Goal: Task Accomplishment & Management: Manage account settings

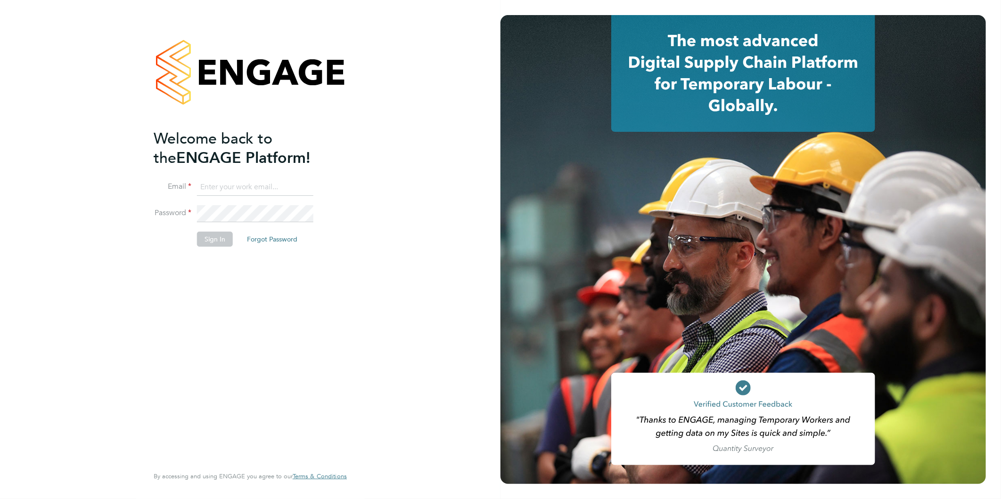
click at [225, 188] on input at bounding box center [255, 187] width 116 height 17
type input "[EMAIL_ADDRESS][DOMAIN_NAME]"
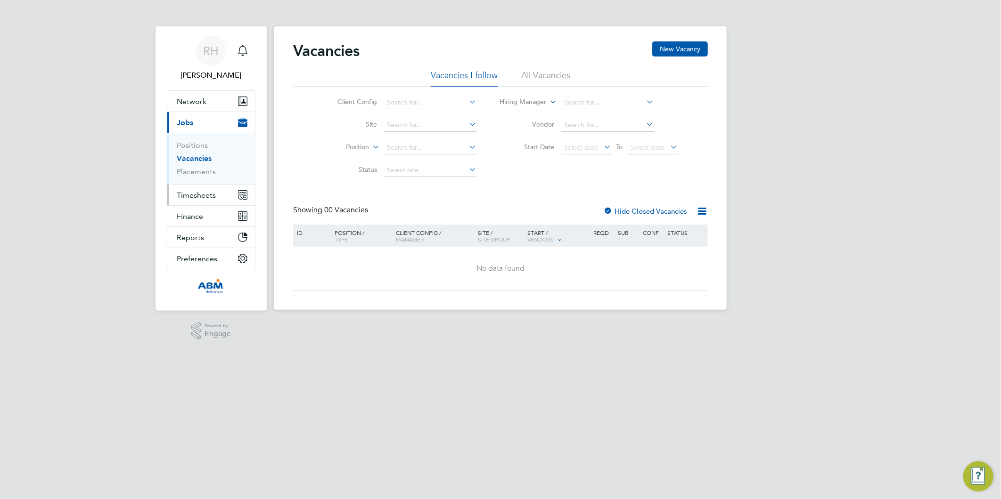
click at [213, 199] on span "Timesheets" at bounding box center [196, 195] width 39 height 9
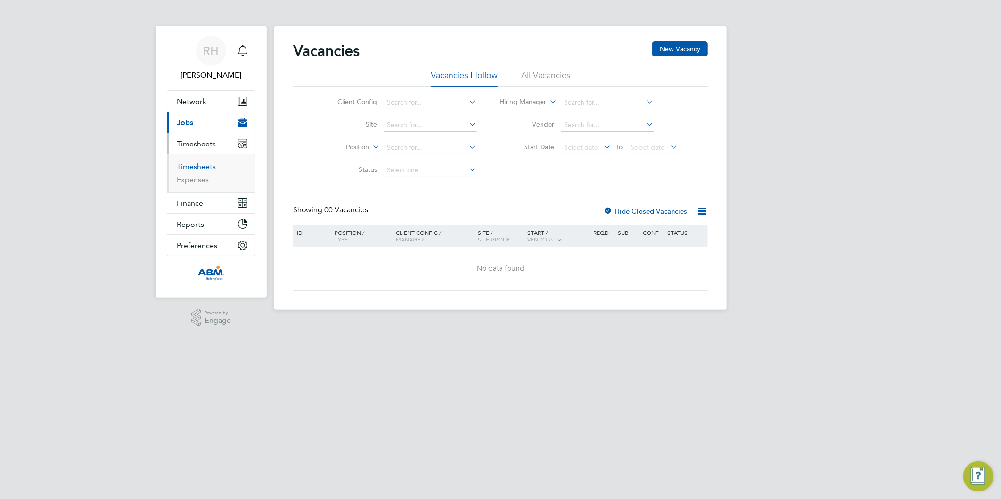
click at [194, 168] on link "Timesheets" at bounding box center [196, 166] width 39 height 9
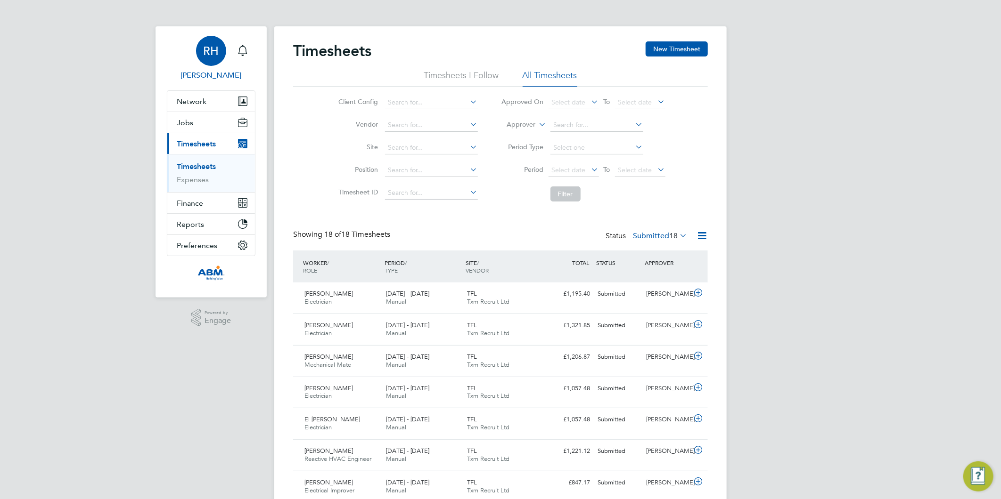
click at [209, 59] on div "RH" at bounding box center [211, 51] width 30 height 30
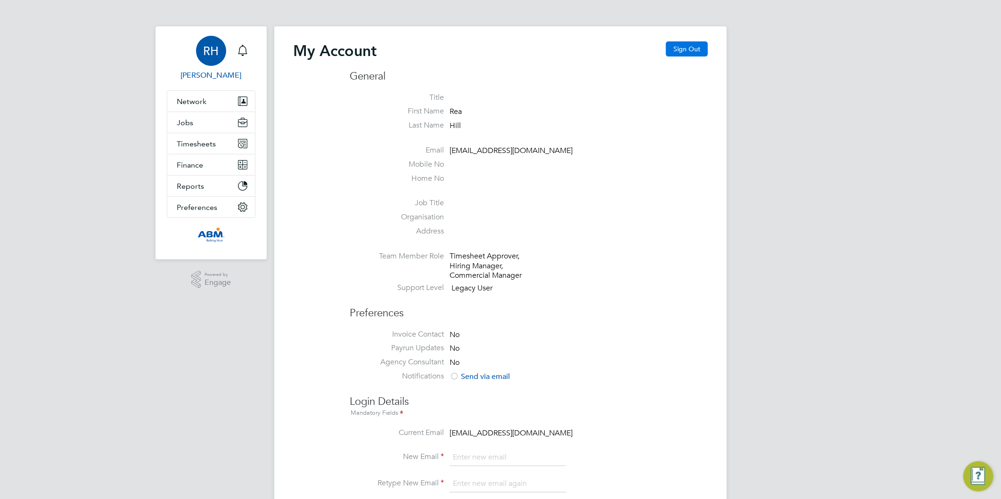
click at [681, 47] on button "Sign Out" at bounding box center [687, 48] width 42 height 15
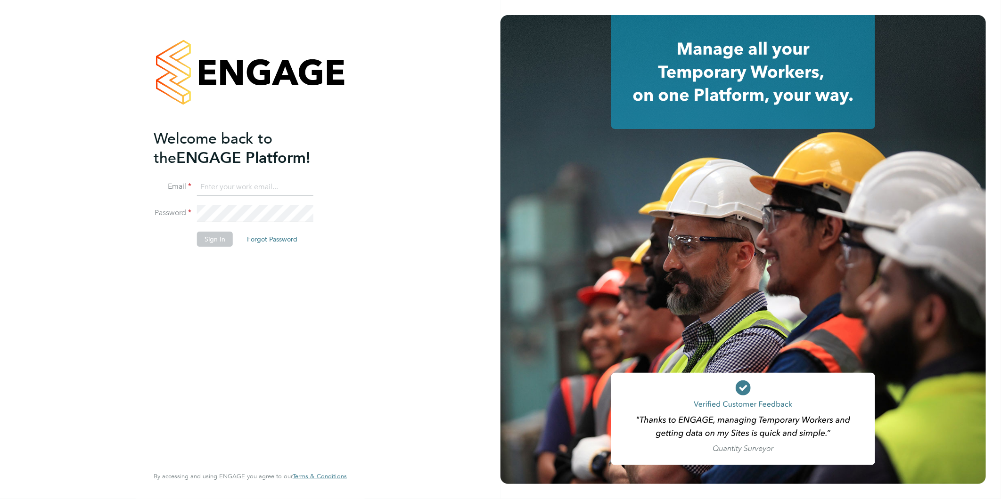
click at [229, 187] on input at bounding box center [255, 187] width 116 height 17
type input "[EMAIL_ADDRESS][DOMAIN_NAME]"
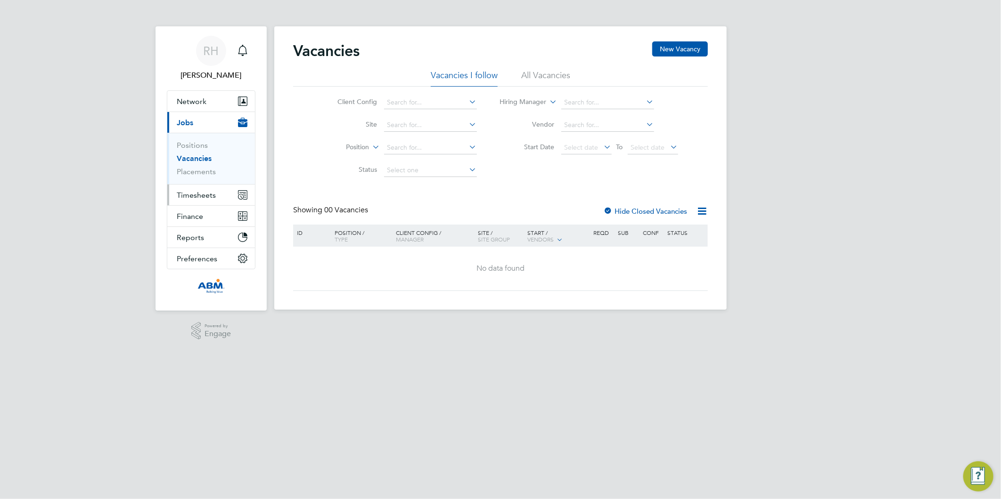
click at [212, 196] on span "Timesheets" at bounding box center [196, 195] width 39 height 9
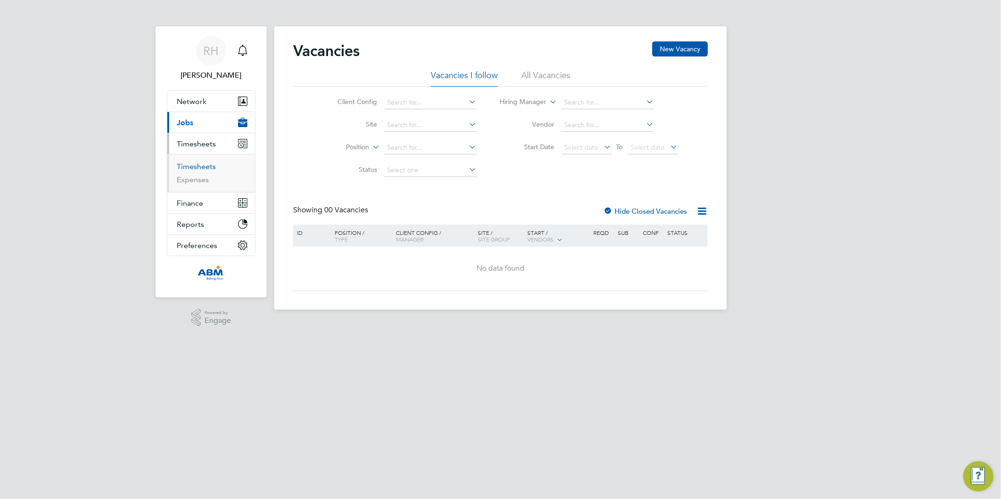
click at [192, 165] on link "Timesheets" at bounding box center [196, 166] width 39 height 9
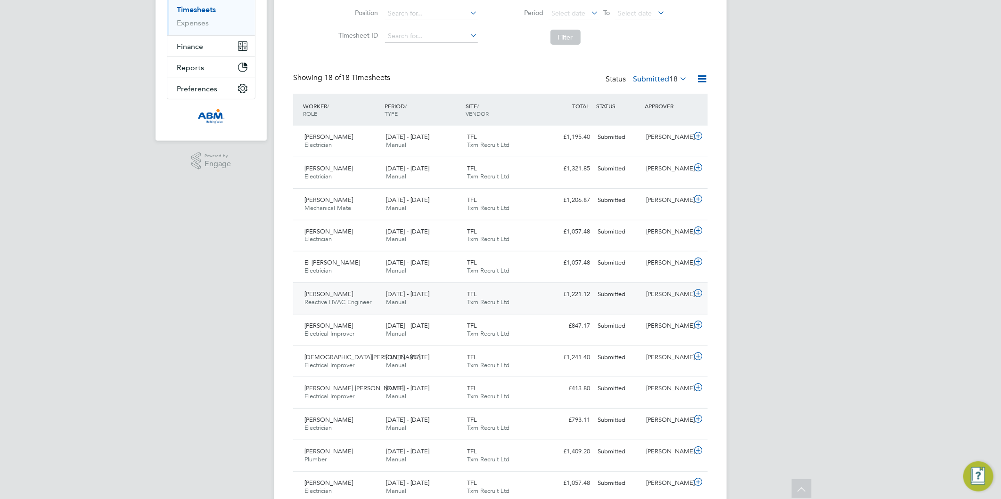
click at [698, 291] on icon at bounding box center [698, 294] width 12 height 8
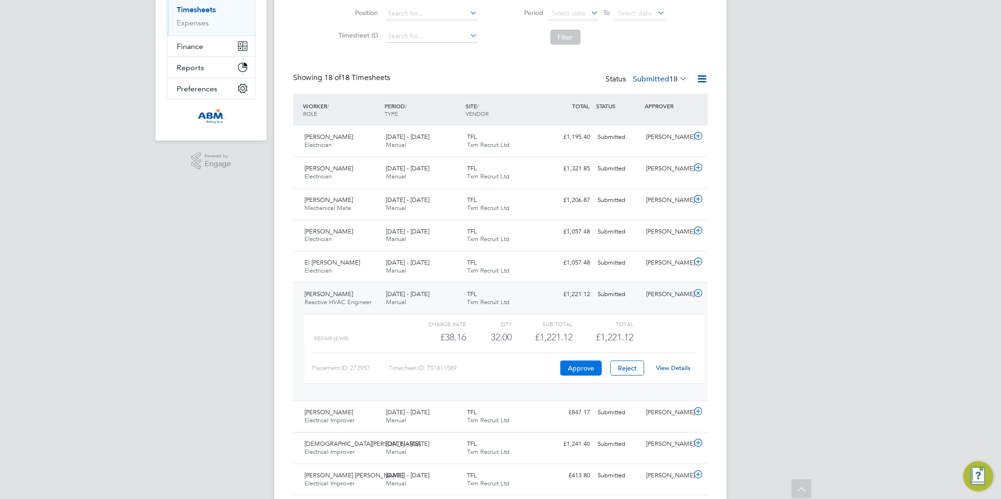
click at [587, 367] on button "Approve" at bounding box center [580, 368] width 41 height 15
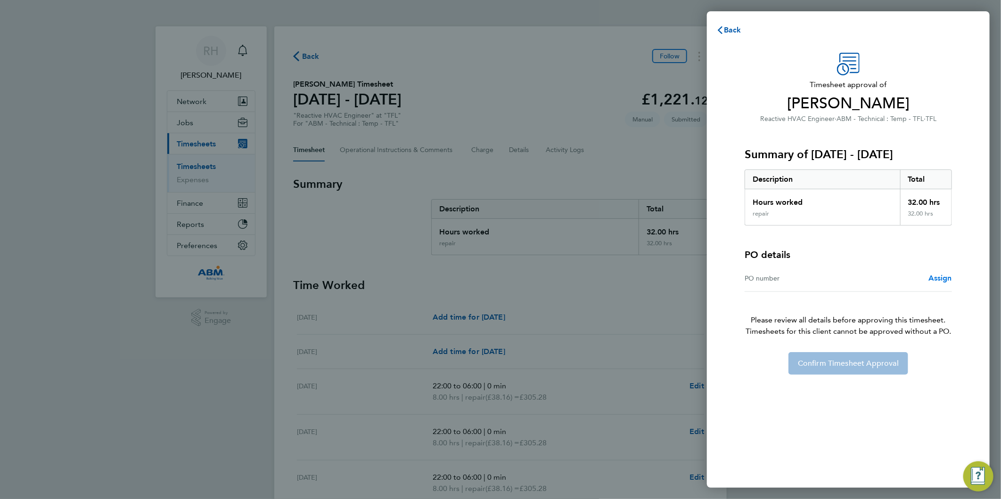
click at [935, 277] on span "Assign" at bounding box center [940, 278] width 24 height 9
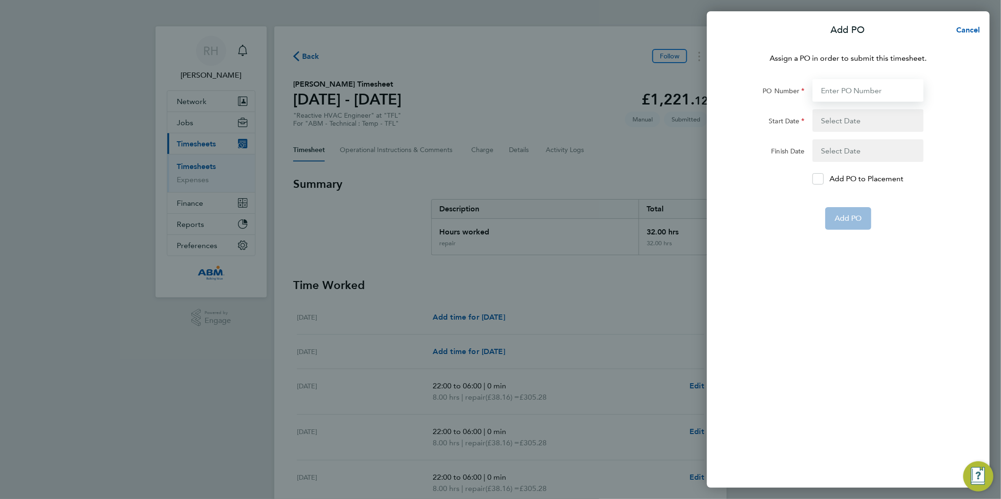
click at [831, 86] on input "PO Number" at bounding box center [867, 90] width 111 height 23
paste input "643691"
type input "643691"
click at [836, 119] on button "button" at bounding box center [867, 120] width 111 height 23
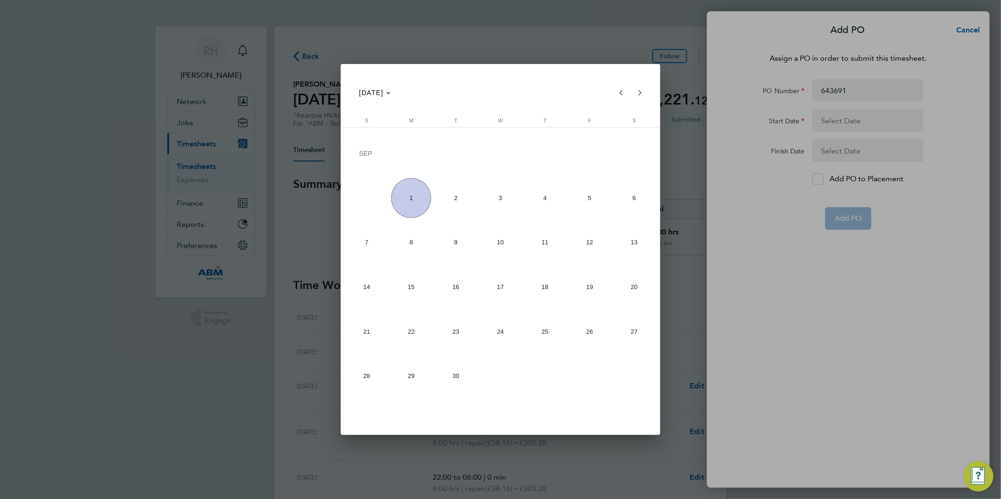
click at [445, 336] on span "23" at bounding box center [456, 331] width 40 height 40
type input "23 Sep 25"
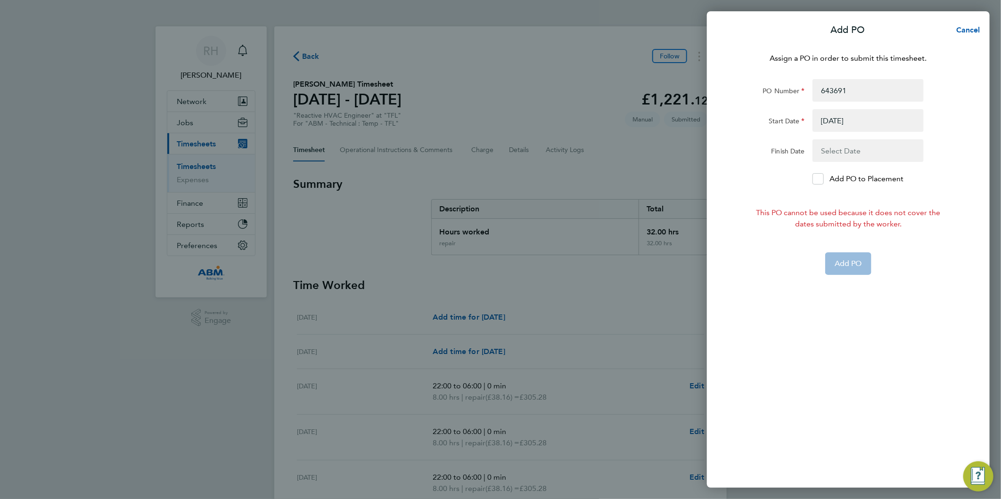
click at [827, 147] on button "button" at bounding box center [867, 150] width 111 height 23
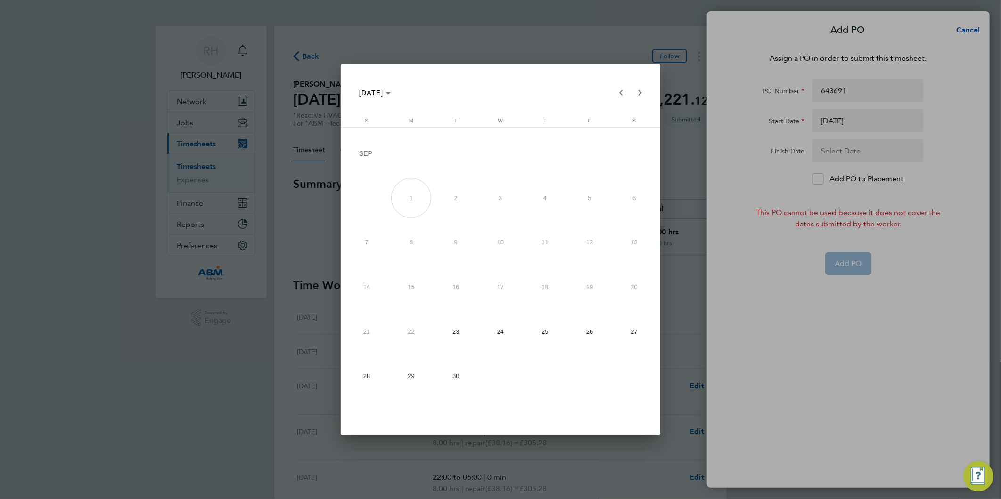
click at [411, 380] on span "29" at bounding box center [411, 376] width 40 height 40
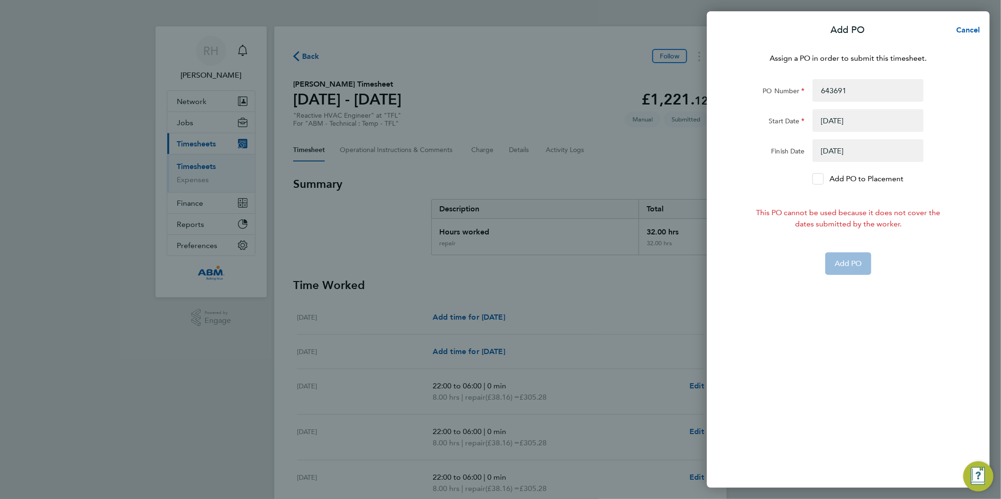
click at [816, 177] on icon at bounding box center [817, 179] width 7 height 6
click at [821, 179] on input "Add PO to Placement" at bounding box center [821, 179] width 0 height 0
click at [855, 151] on button "button" at bounding box center [867, 150] width 111 height 23
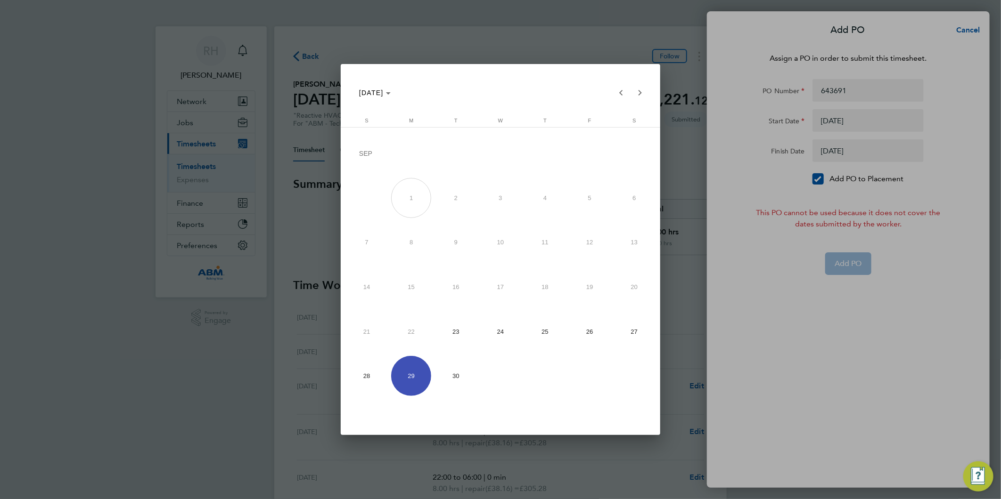
click at [450, 367] on span "30" at bounding box center [456, 376] width 40 height 40
type input "30 Sep 25"
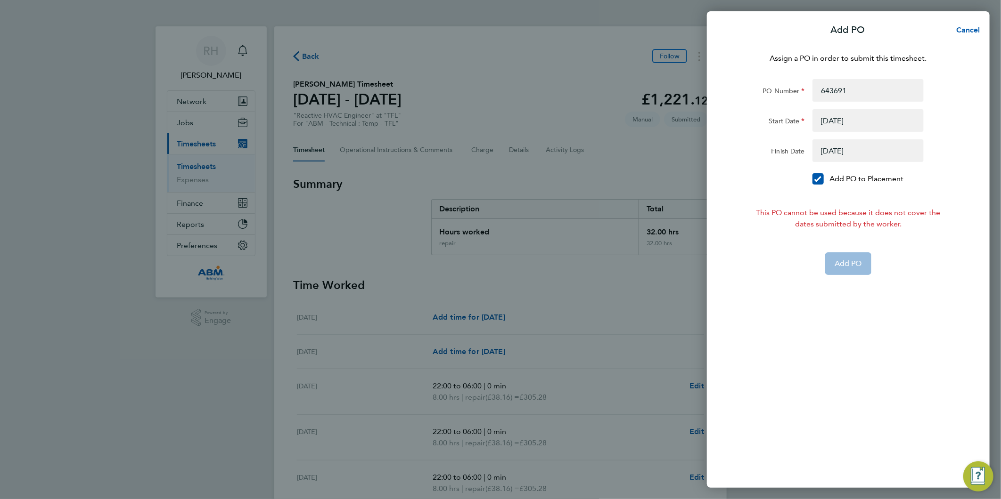
click at [872, 153] on button "button" at bounding box center [867, 150] width 111 height 23
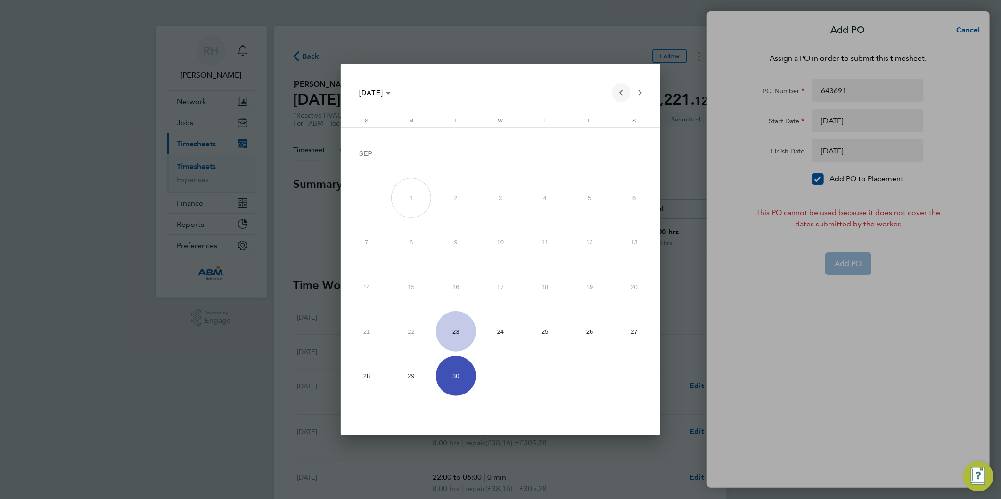
click at [618, 92] on span "Previous month" at bounding box center [621, 92] width 19 height 19
click at [833, 124] on div at bounding box center [500, 249] width 1001 height 499
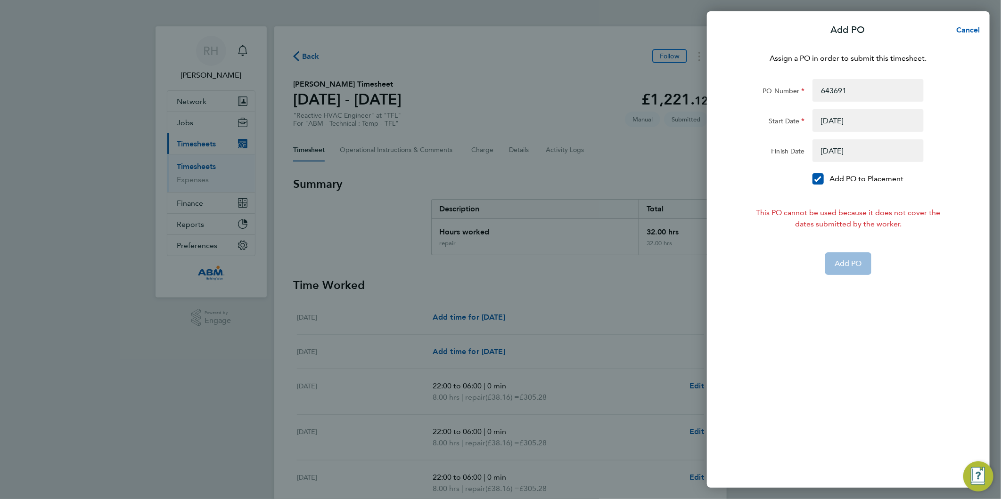
click at [830, 119] on button "button" at bounding box center [867, 120] width 111 height 23
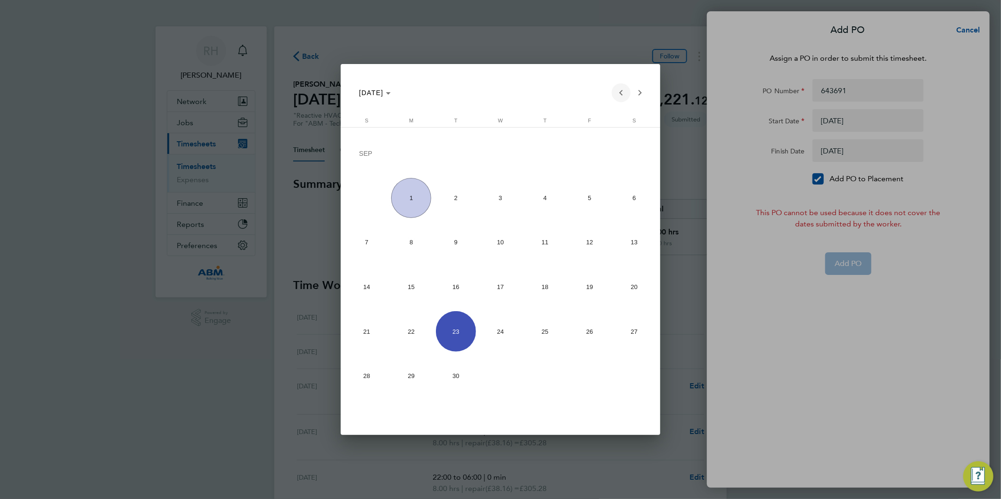
click at [620, 90] on span "Previous month" at bounding box center [621, 92] width 19 height 19
click at [633, 295] on span "23" at bounding box center [634, 289] width 40 height 40
type input "[DATE]"
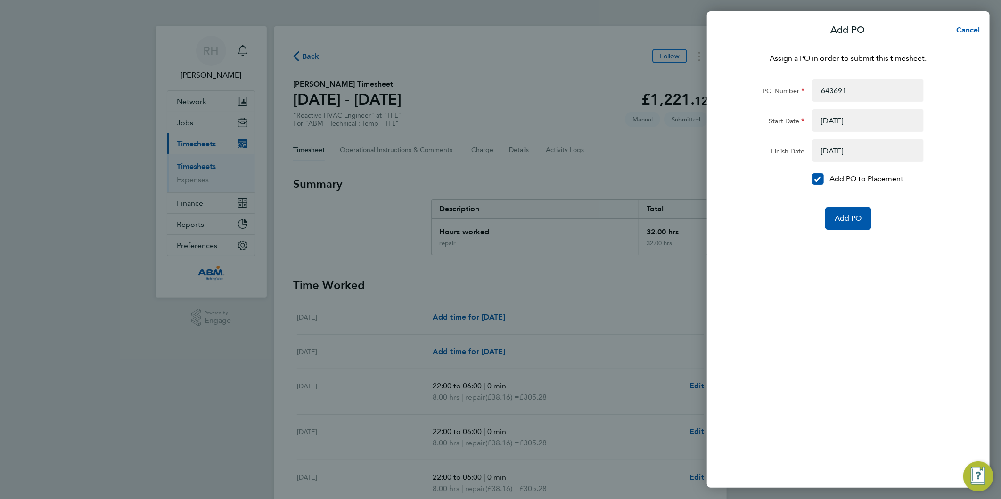
click at [829, 153] on button "button" at bounding box center [867, 150] width 111 height 23
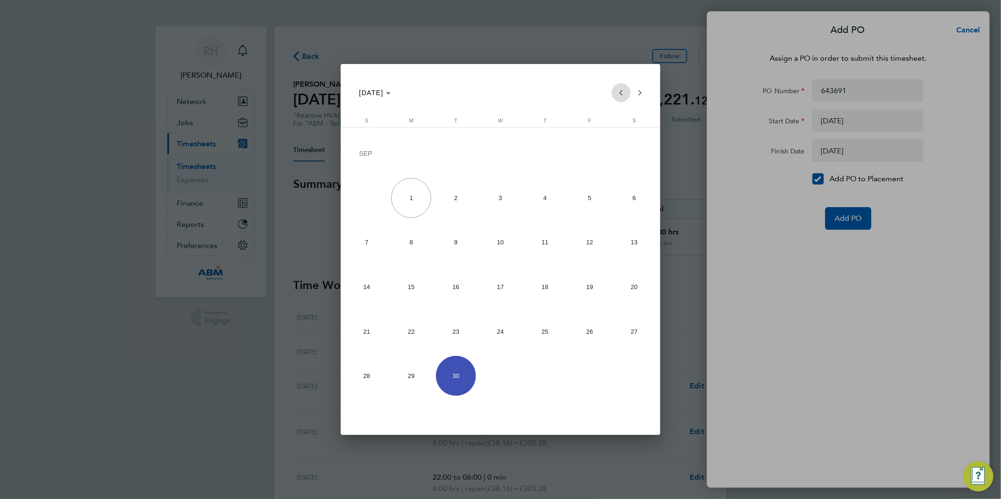
click at [618, 92] on span "Previous month" at bounding box center [621, 92] width 19 height 19
click at [581, 323] on span "29" at bounding box center [590, 334] width 40 height 40
type input "[DATE]"
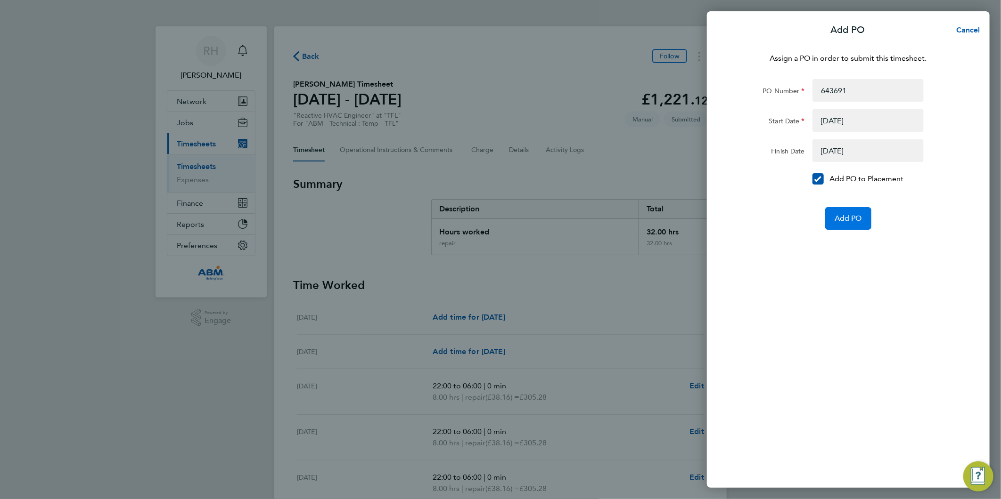
click at [848, 220] on span "Add PO" at bounding box center [847, 218] width 27 height 9
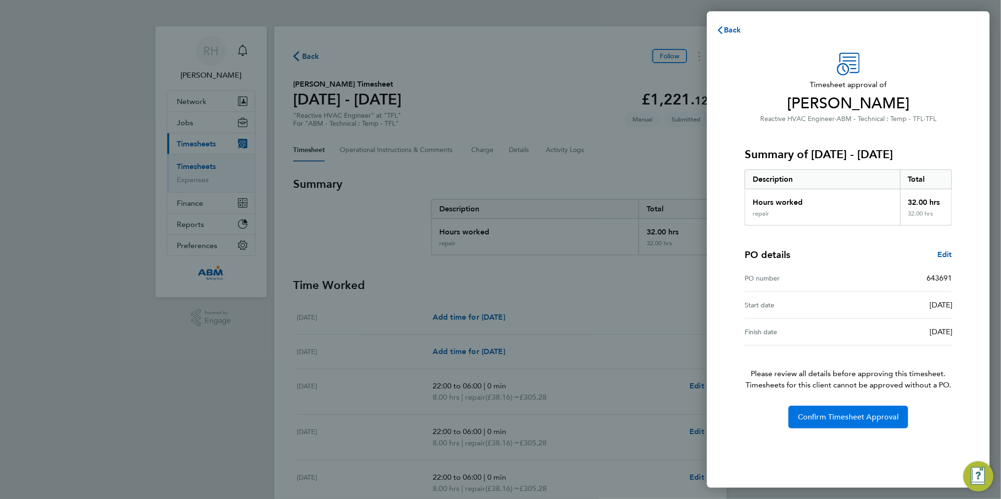
click at [827, 420] on span "Confirm Timesheet Approval" at bounding box center [848, 417] width 101 height 9
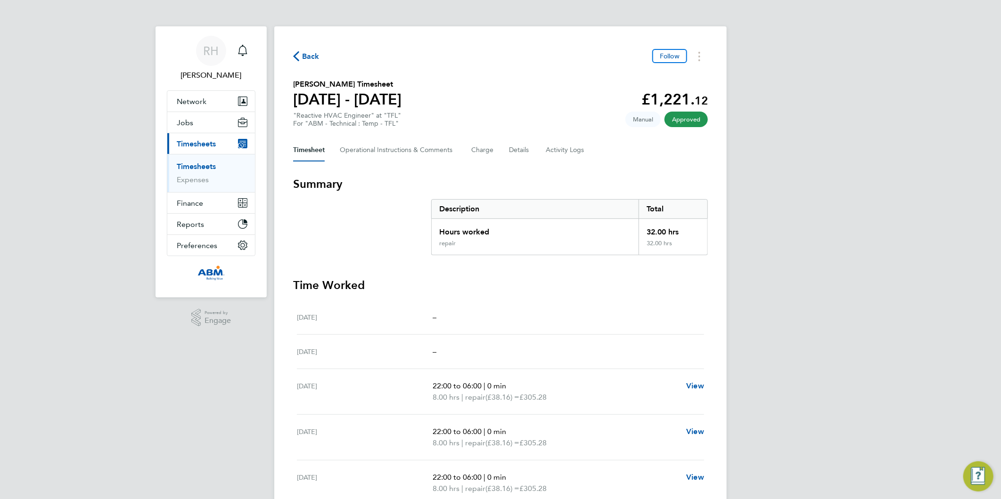
click at [312, 59] on span "Back" at bounding box center [310, 56] width 17 height 11
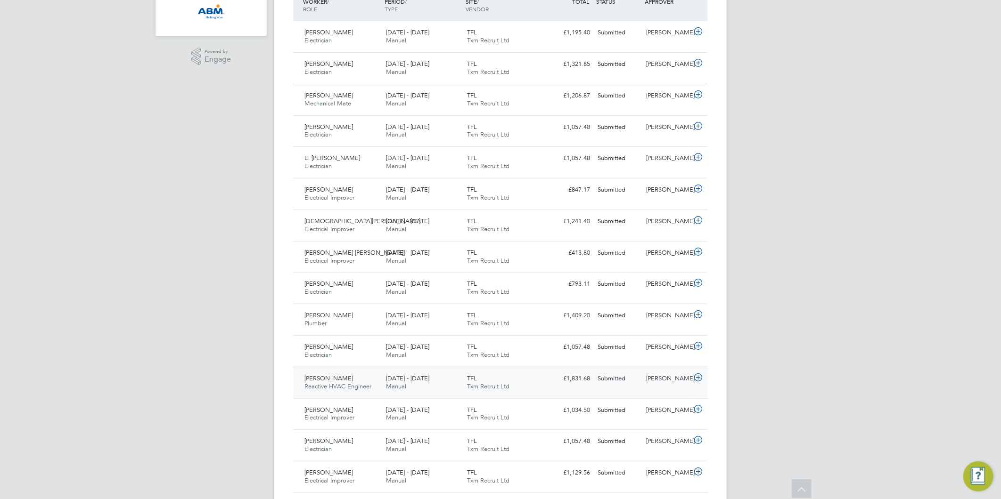
click at [696, 378] on icon at bounding box center [698, 378] width 12 height 8
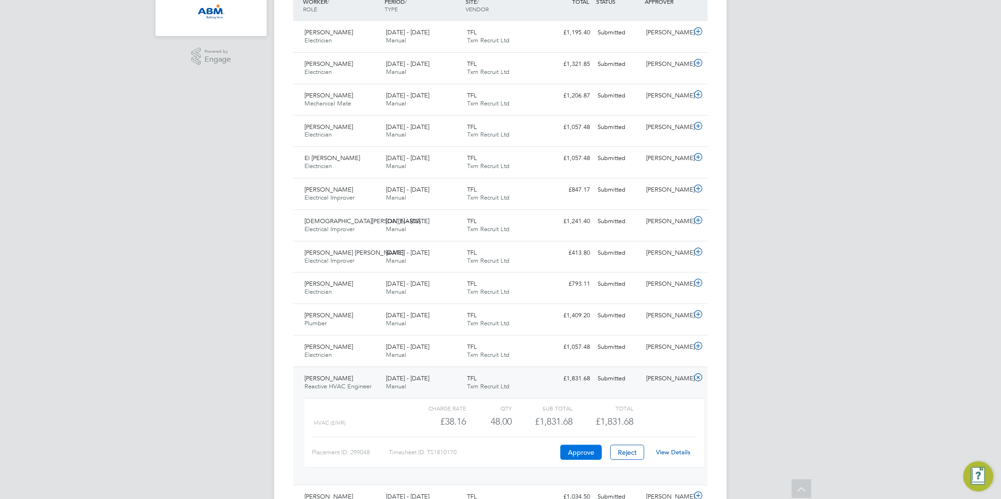
click at [574, 453] on button "Approve" at bounding box center [580, 452] width 41 height 15
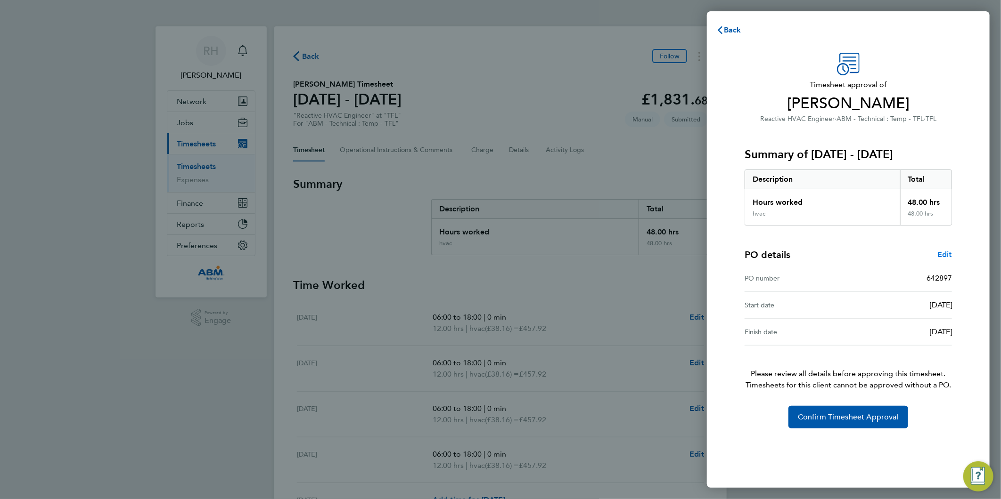
click at [943, 252] on span "Edit" at bounding box center [944, 254] width 15 height 9
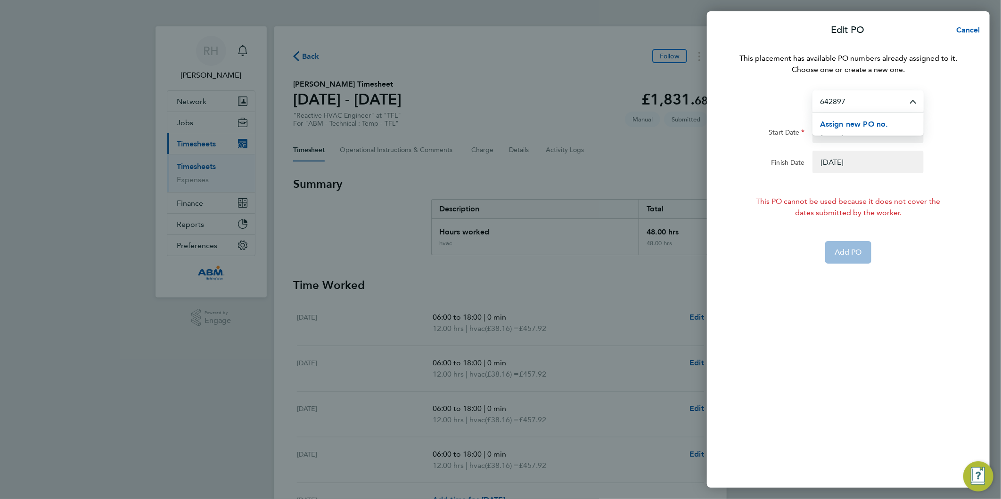
click at [853, 95] on input "642897" at bounding box center [867, 101] width 111 height 22
click at [865, 123] on span "Assign new PO no." at bounding box center [854, 124] width 68 height 9
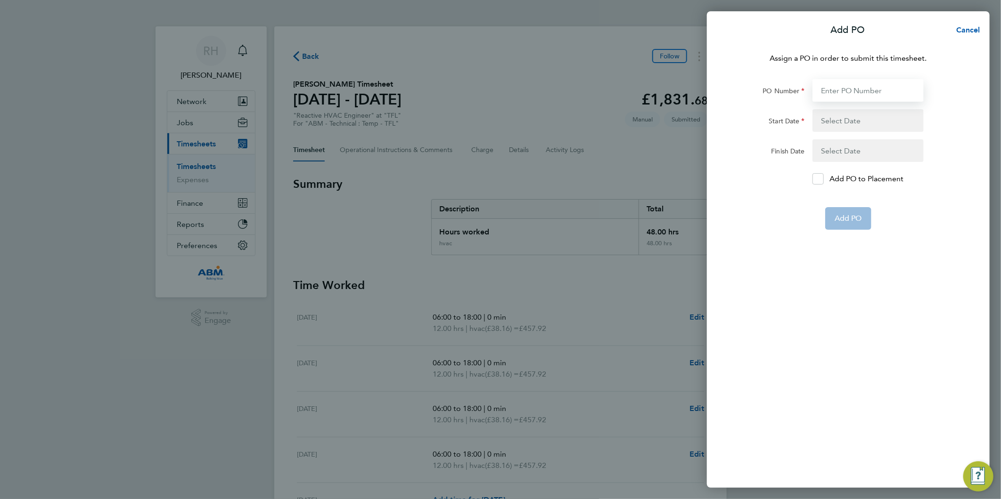
click at [840, 96] on input "PO Number" at bounding box center [867, 90] width 111 height 23
paste input "643691"
type input "643691"
type input "[DATE]"
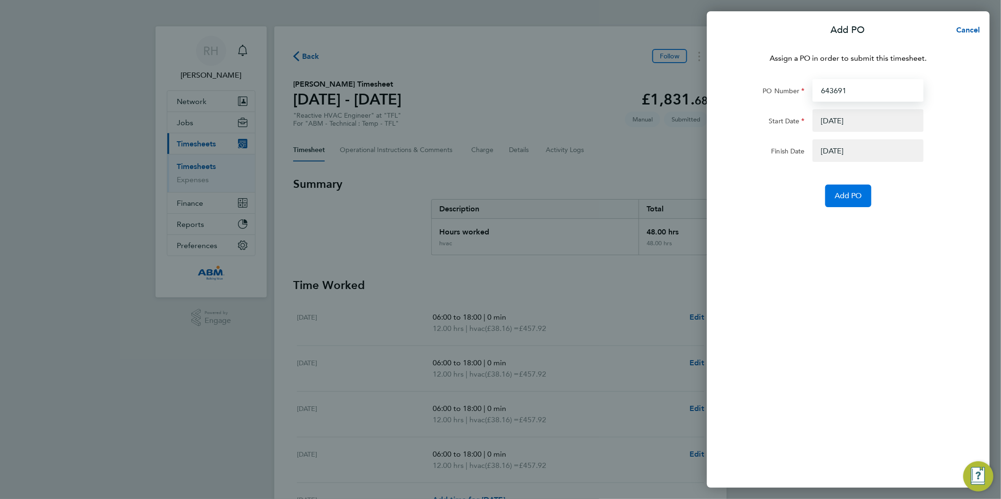
type input "643691"
click at [844, 196] on span "Add PO" at bounding box center [847, 195] width 27 height 9
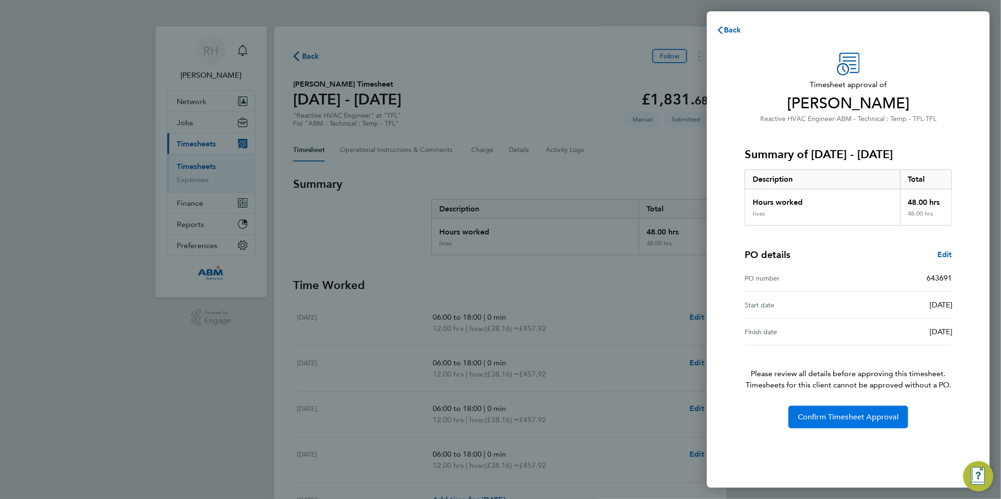
click at [818, 415] on span "Confirm Timesheet Approval" at bounding box center [848, 417] width 101 height 9
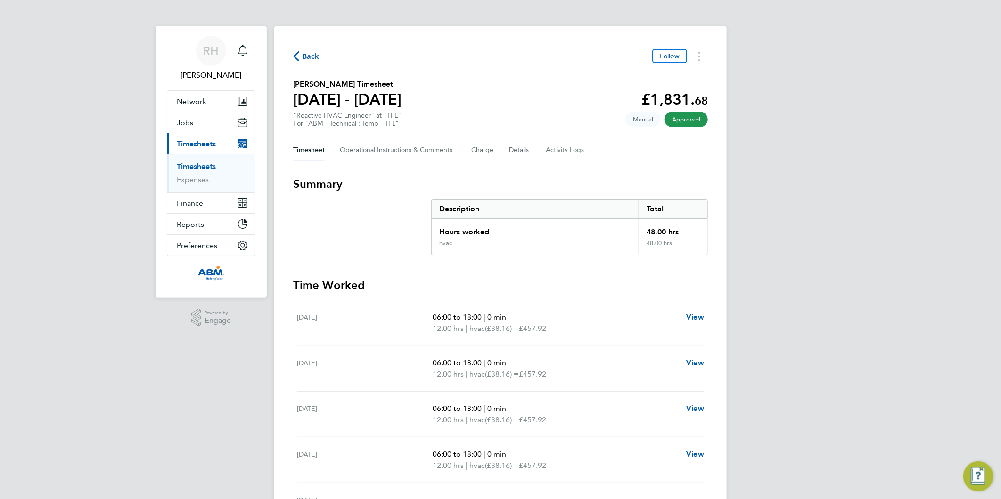
click at [299, 53] on icon "button" at bounding box center [296, 56] width 6 height 10
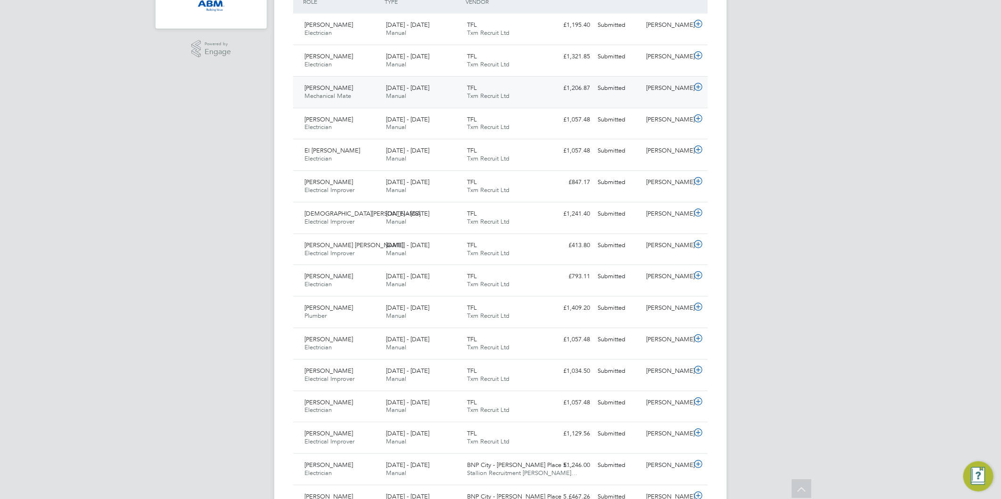
click at [695, 86] on icon at bounding box center [698, 87] width 12 height 8
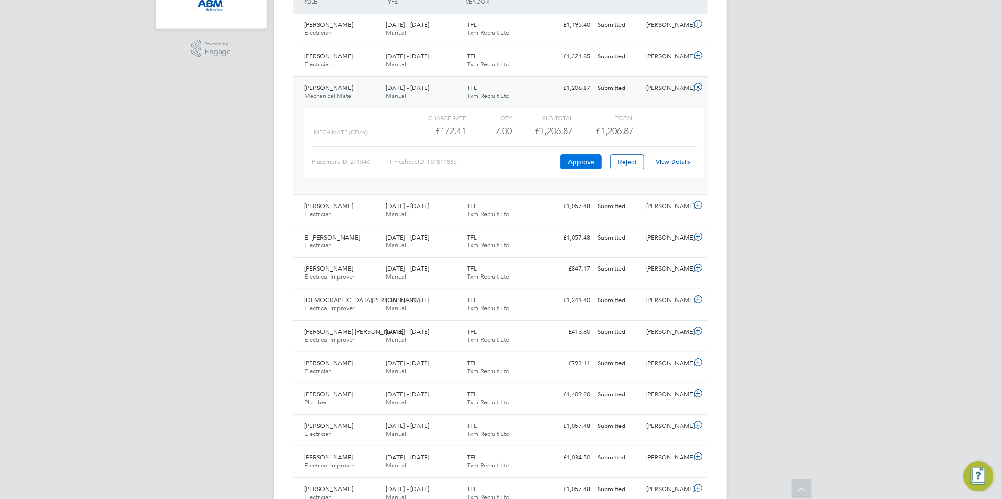
click at [582, 164] on button "Approve" at bounding box center [580, 162] width 41 height 15
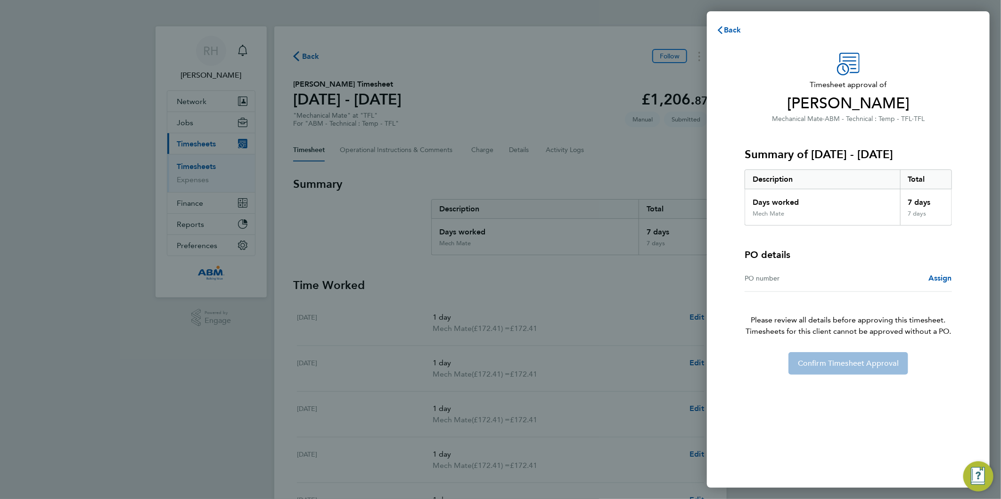
click at [934, 272] on div "PO number Assign" at bounding box center [847, 278] width 207 height 27
click at [946, 279] on span "Assign" at bounding box center [940, 278] width 24 height 9
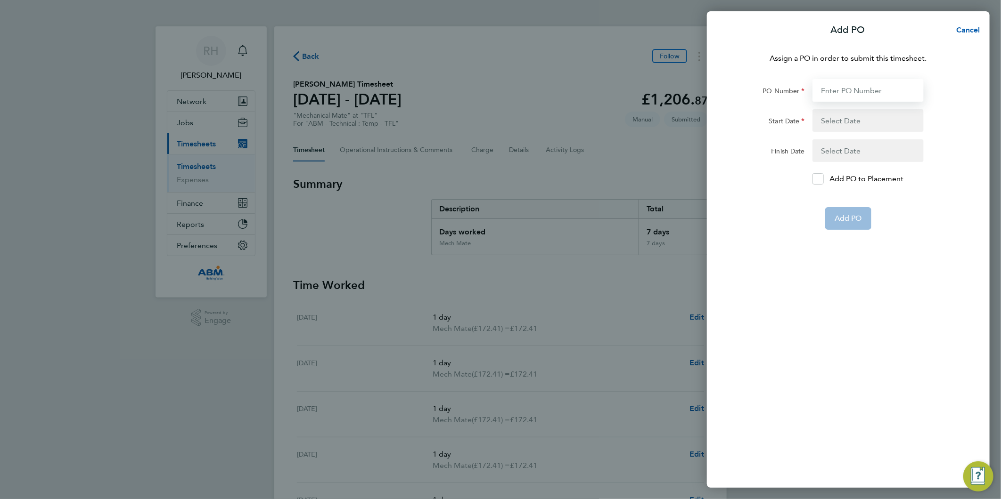
click at [837, 90] on input "PO Number" at bounding box center [867, 90] width 111 height 23
paste input "643691"
type input "643691"
type input "[DATE]"
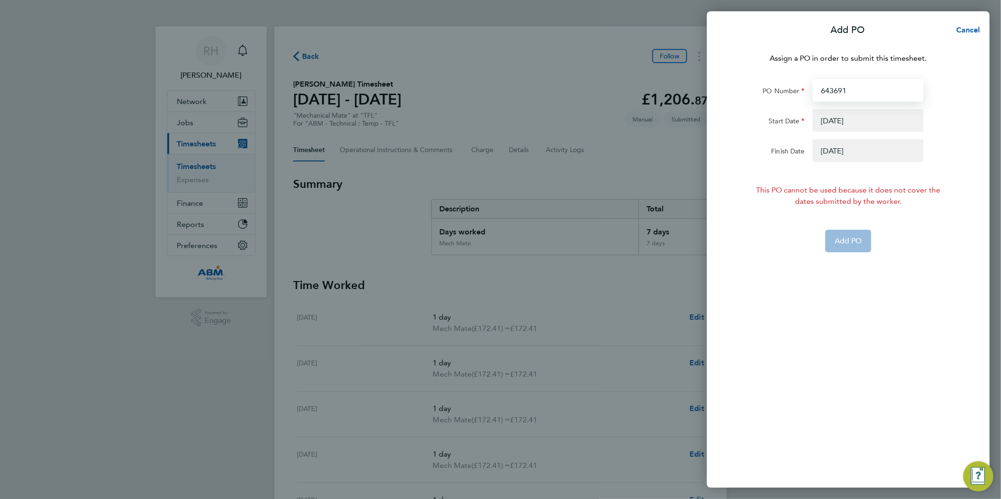
type input "643691"
click at [837, 119] on button "button" at bounding box center [867, 120] width 111 height 23
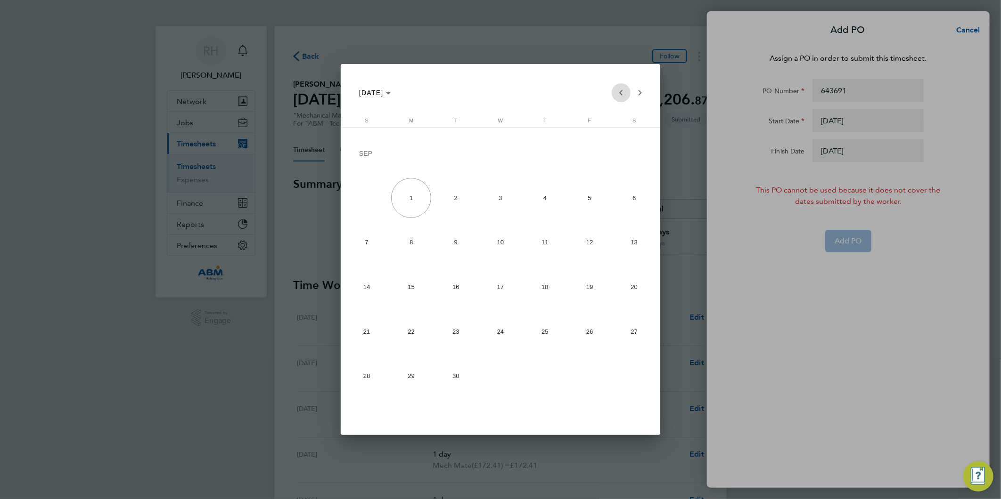
click at [616, 92] on span "Previous month" at bounding box center [621, 92] width 19 height 19
click at [408, 326] on span "25" at bounding box center [411, 334] width 40 height 40
type input "25 Aug 25"
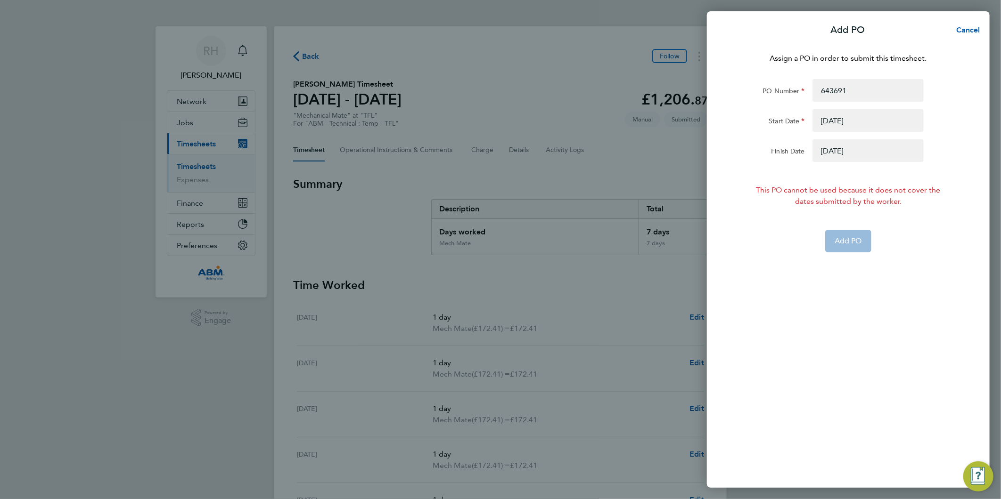
click at [847, 145] on button "button" at bounding box center [867, 150] width 111 height 23
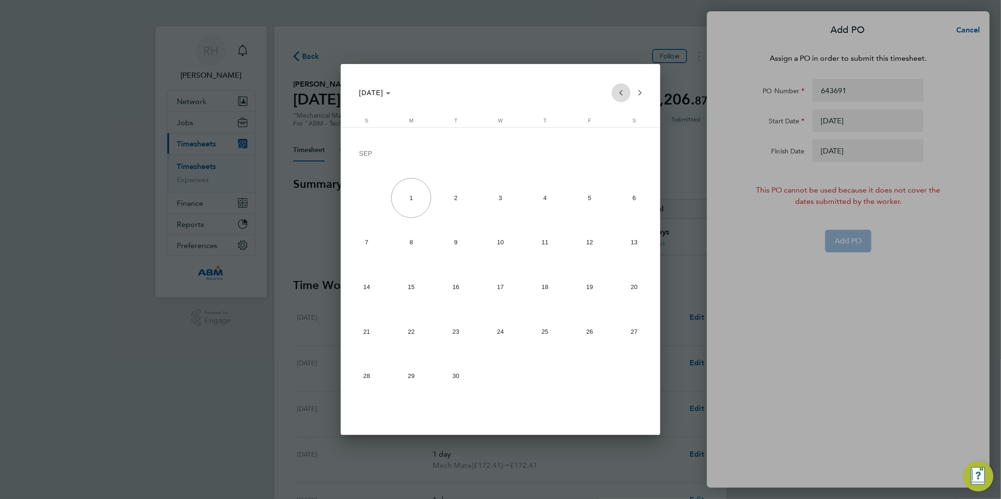
click at [618, 93] on span "Previous month" at bounding box center [621, 92] width 19 height 19
click at [372, 380] on span "31" at bounding box center [367, 379] width 40 height 40
type input "31 Aug 25"
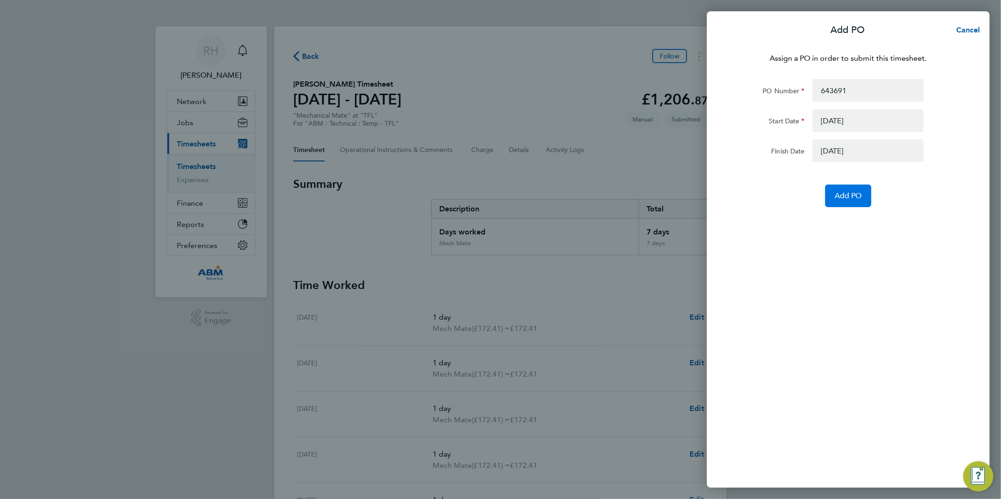
click at [840, 188] on button "Add PO" at bounding box center [848, 196] width 46 height 23
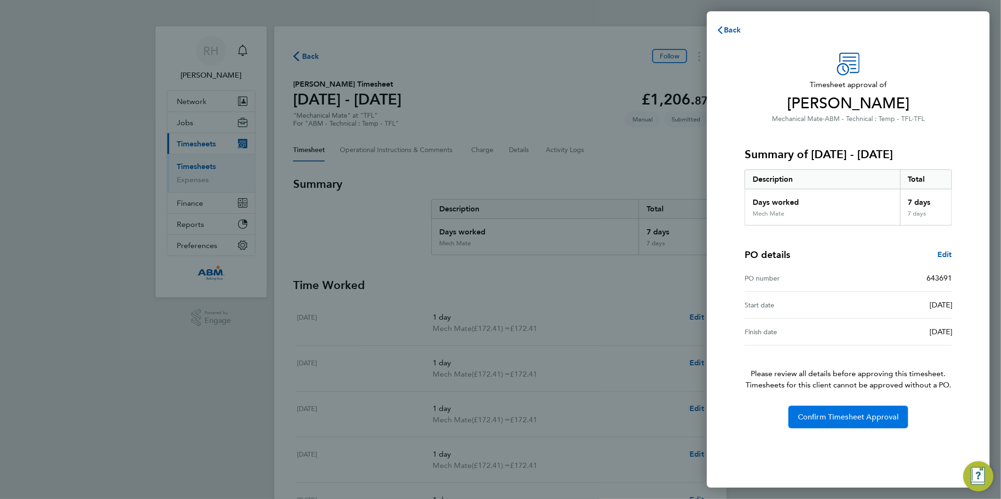
click at [848, 418] on span "Confirm Timesheet Approval" at bounding box center [848, 417] width 101 height 9
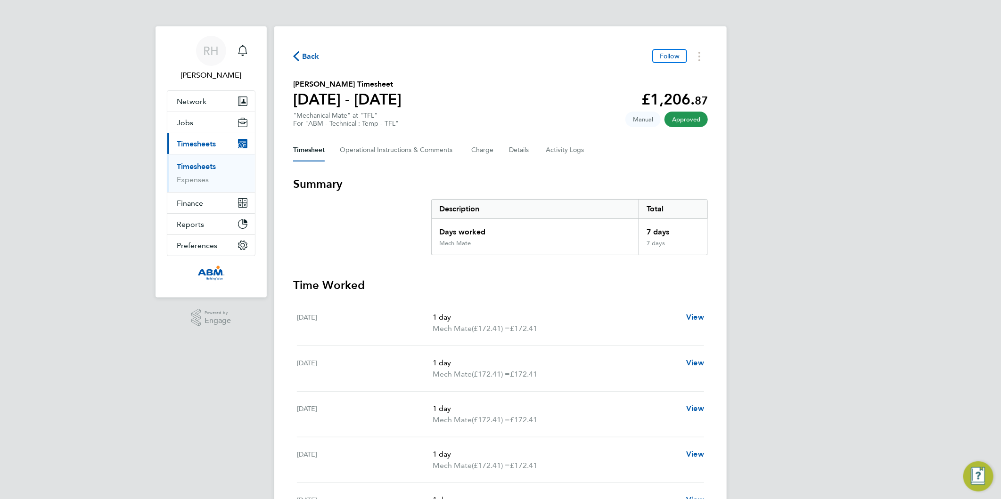
click at [308, 53] on span "Back" at bounding box center [310, 56] width 17 height 11
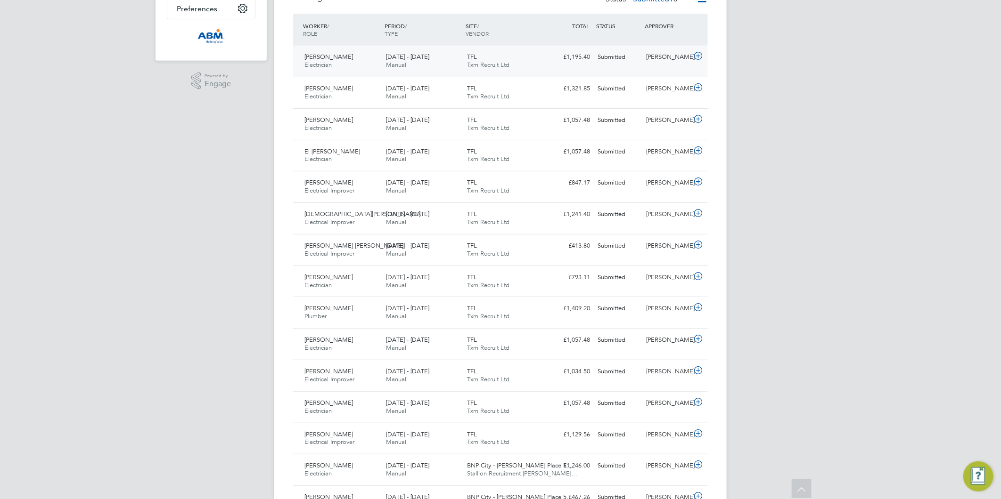
click at [695, 55] on icon at bounding box center [698, 56] width 12 height 8
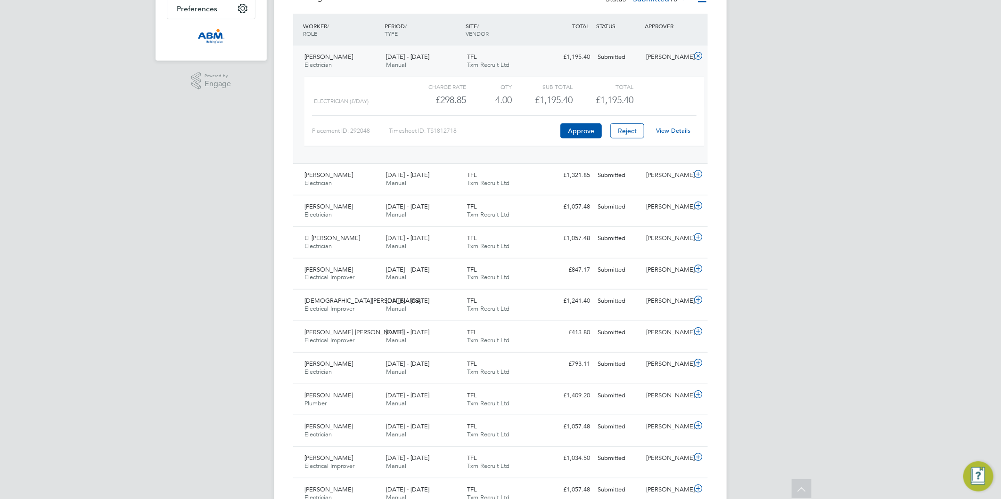
click at [669, 129] on link "View Details" at bounding box center [673, 131] width 34 height 8
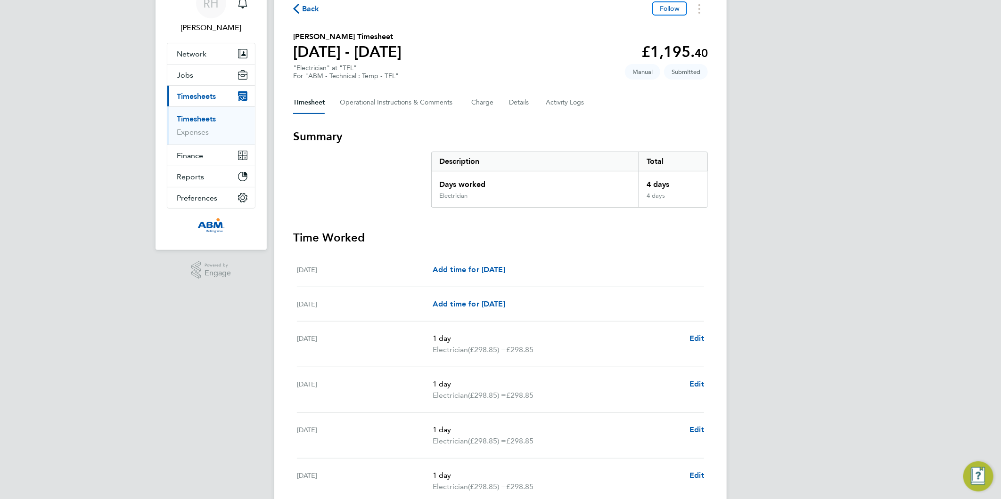
scroll to position [157, 0]
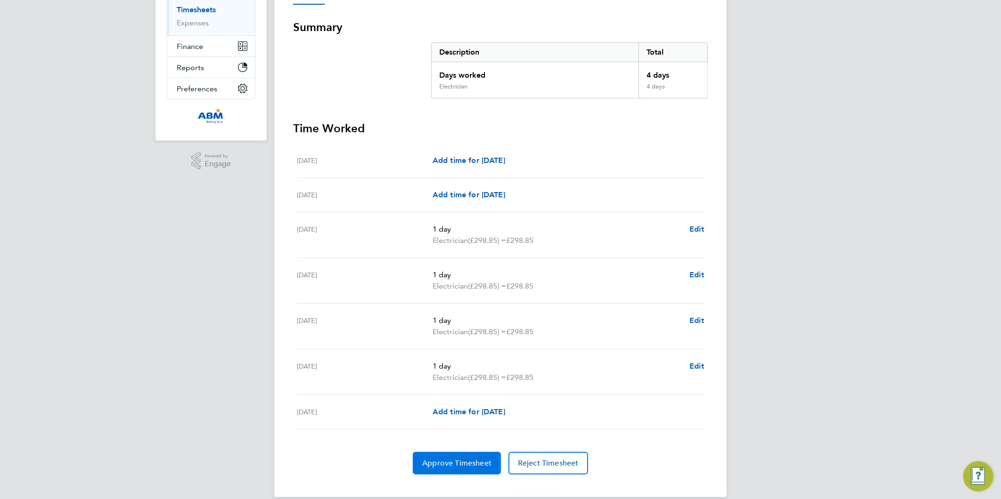
click at [459, 463] on span "Approve Timesheet" at bounding box center [456, 463] width 69 height 9
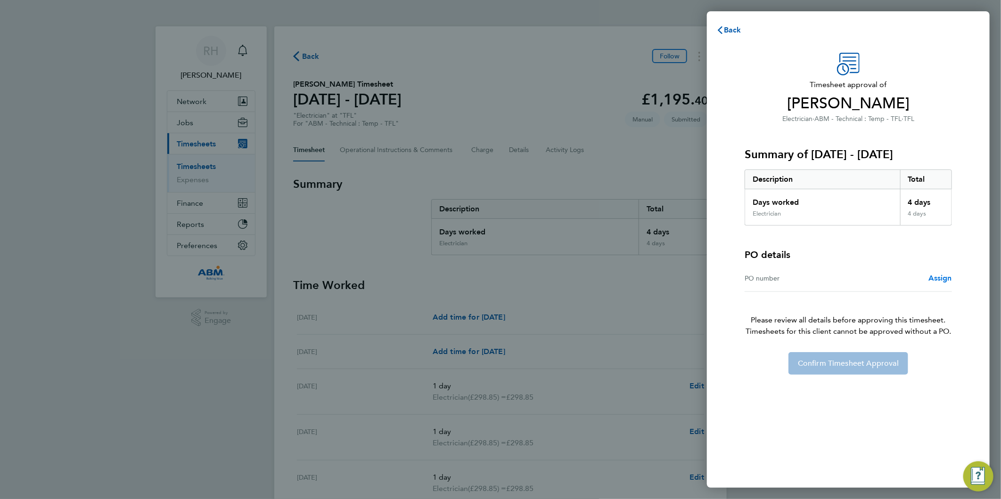
click at [948, 279] on span "Assign" at bounding box center [940, 278] width 24 height 9
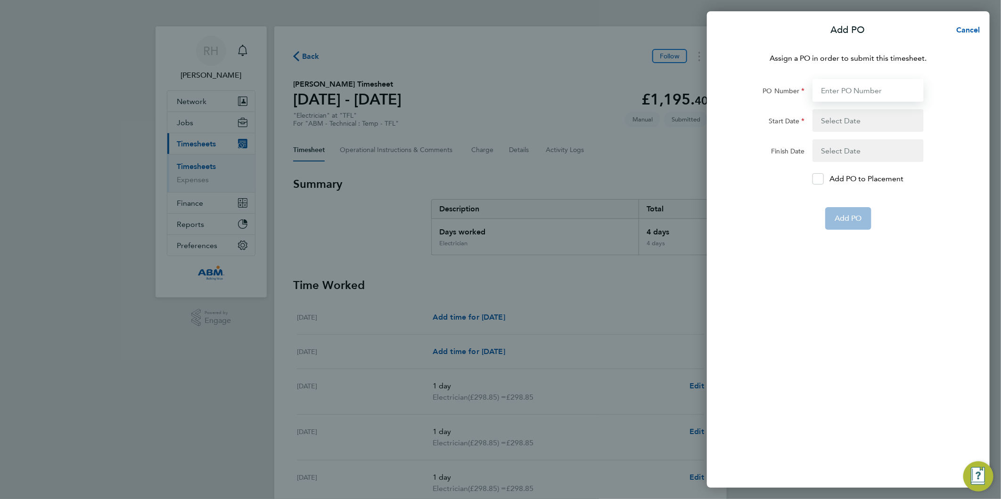
click at [830, 86] on input "PO Number" at bounding box center [867, 90] width 111 height 23
paste input "643692"
click at [867, 96] on input "643692/" at bounding box center [867, 90] width 111 height 23
paste input "643693"
type input "643692/643693"
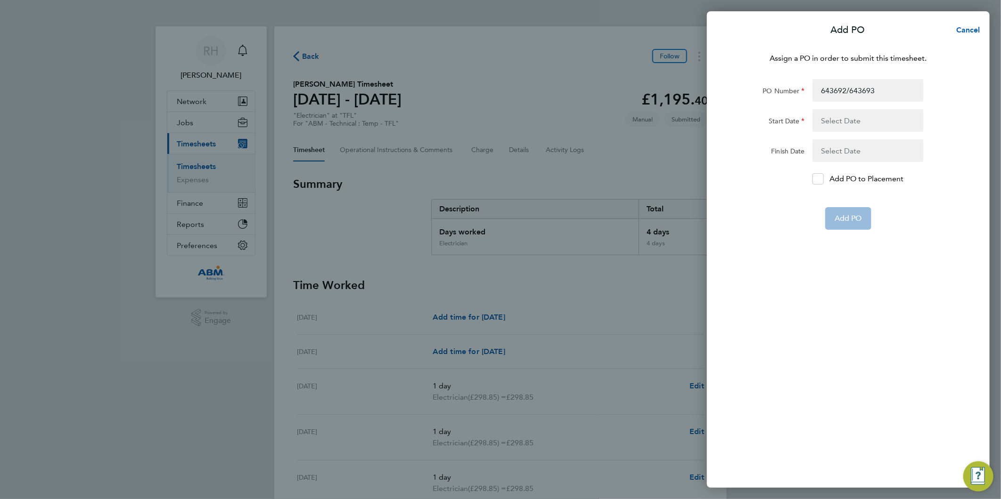
click at [837, 123] on button "button" at bounding box center [867, 120] width 111 height 23
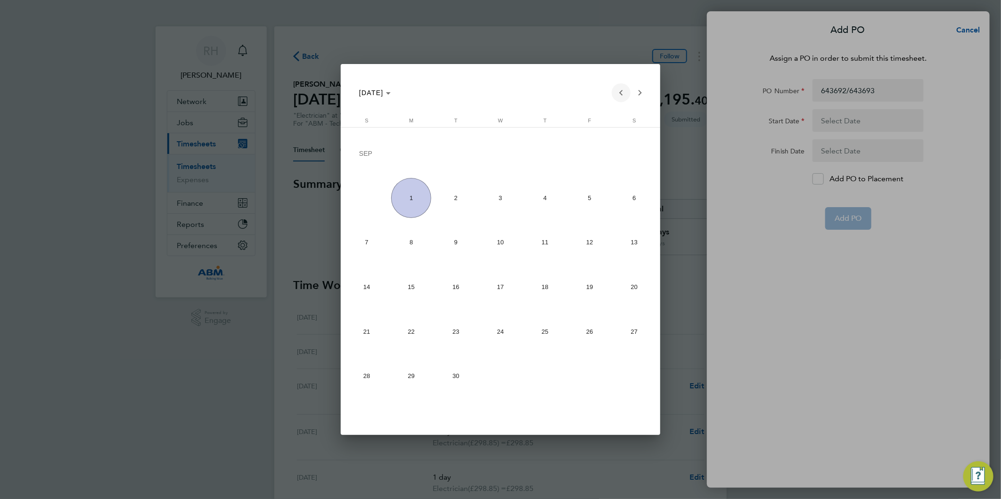
drag, startPoint x: 620, startPoint y: 93, endPoint x: 616, endPoint y: 100, distance: 7.8
click at [620, 93] on span "Previous month" at bounding box center [621, 92] width 19 height 19
click at [641, 294] on span "23" at bounding box center [634, 289] width 40 height 40
type input "[DATE]"
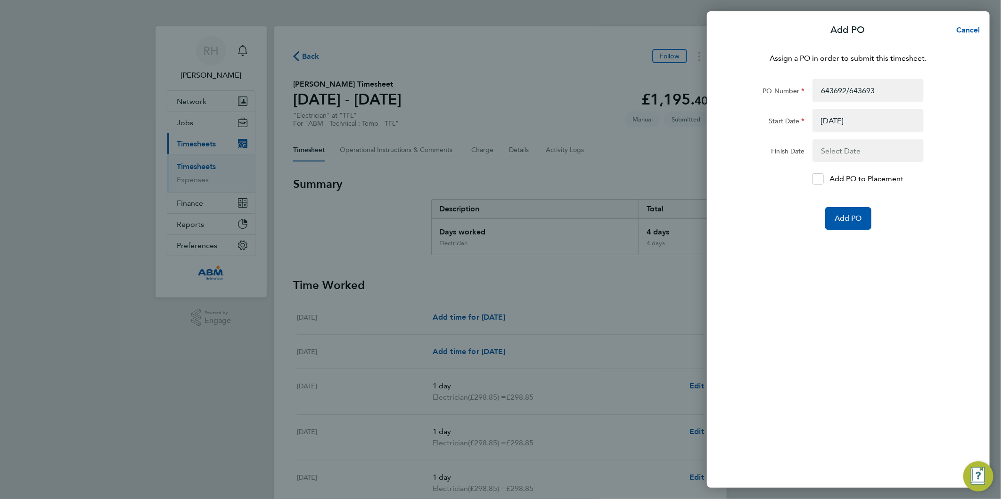
click at [842, 147] on button "button" at bounding box center [867, 150] width 111 height 23
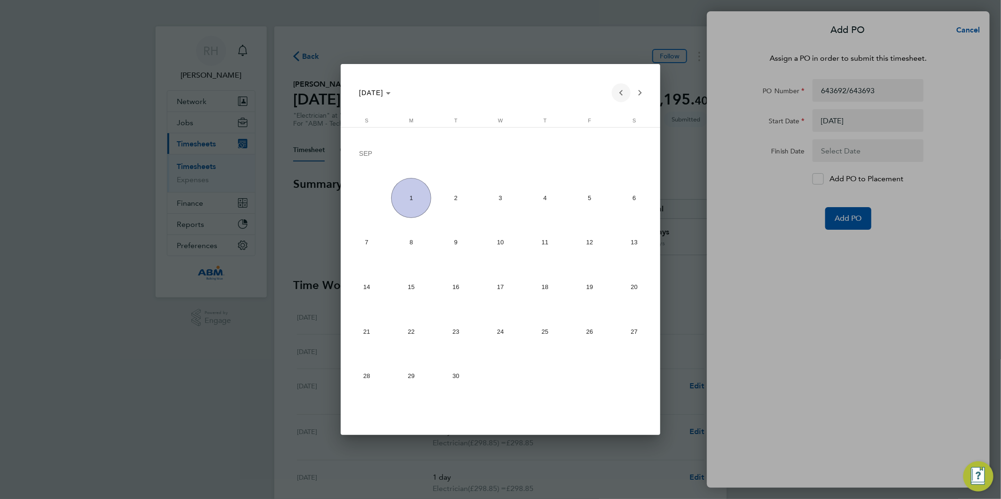
click at [616, 93] on span "Previous month" at bounding box center [621, 92] width 19 height 19
click at [581, 331] on span "29" at bounding box center [590, 334] width 40 height 40
type input "[DATE]"
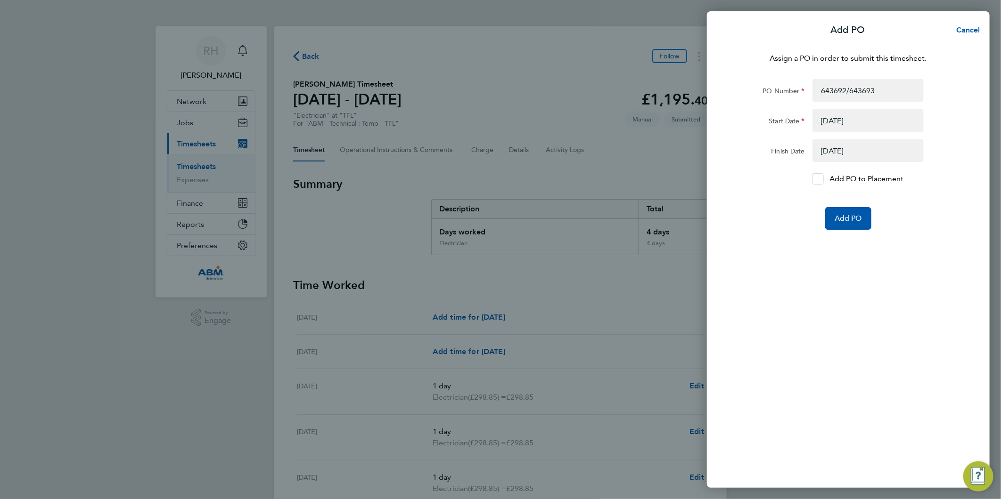
click at [821, 179] on icon at bounding box center [817, 179] width 7 height 6
click at [821, 179] on input "Add PO to Placement" at bounding box center [821, 179] width 0 height 0
click at [850, 219] on span "Add PO" at bounding box center [847, 218] width 27 height 9
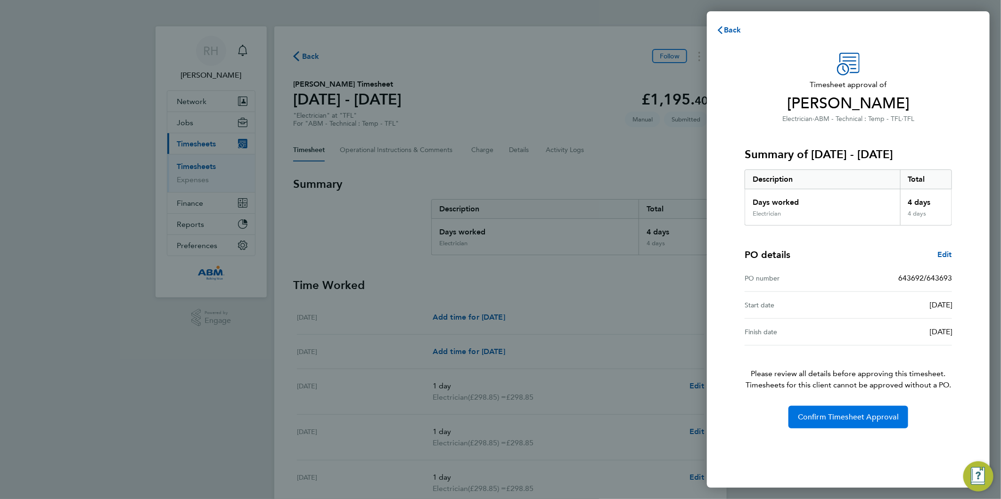
click at [852, 413] on span "Confirm Timesheet Approval" at bounding box center [848, 417] width 101 height 9
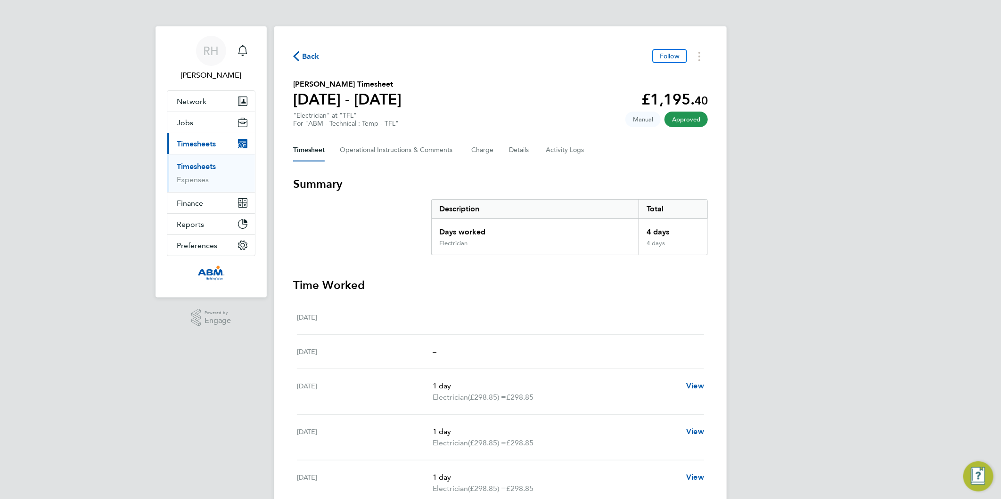
drag, startPoint x: 315, startPoint y: 55, endPoint x: 29, endPoint y: 88, distance: 287.8
click at [314, 55] on span "Back" at bounding box center [310, 56] width 17 height 11
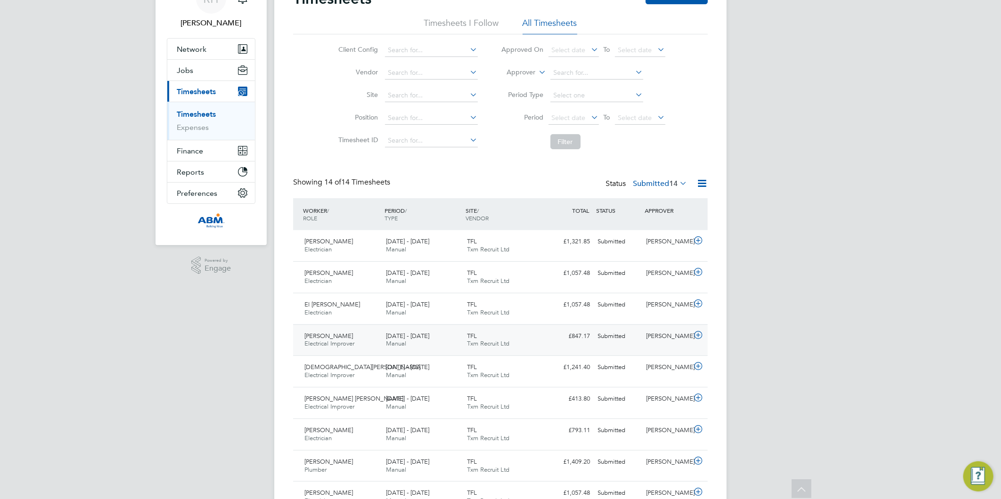
click at [698, 333] on icon at bounding box center [698, 336] width 12 height 8
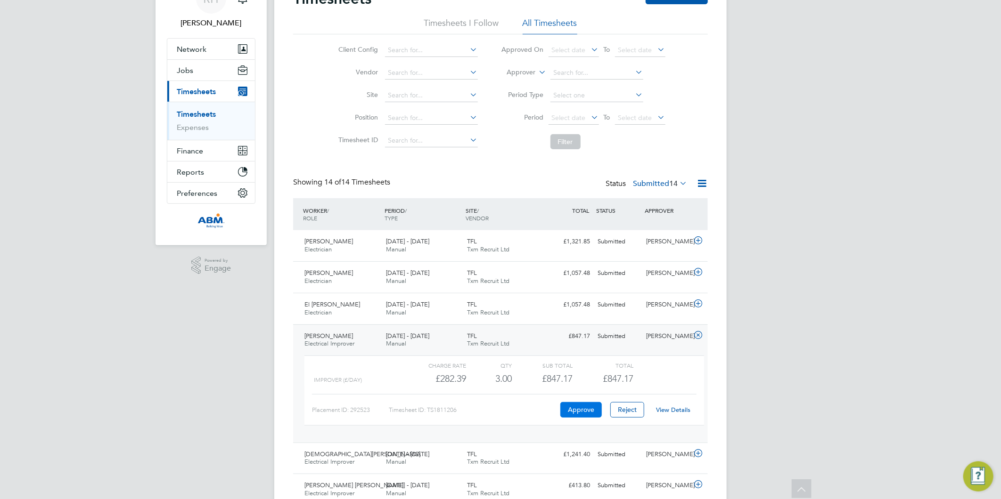
click at [586, 406] on button "Approve" at bounding box center [580, 409] width 41 height 15
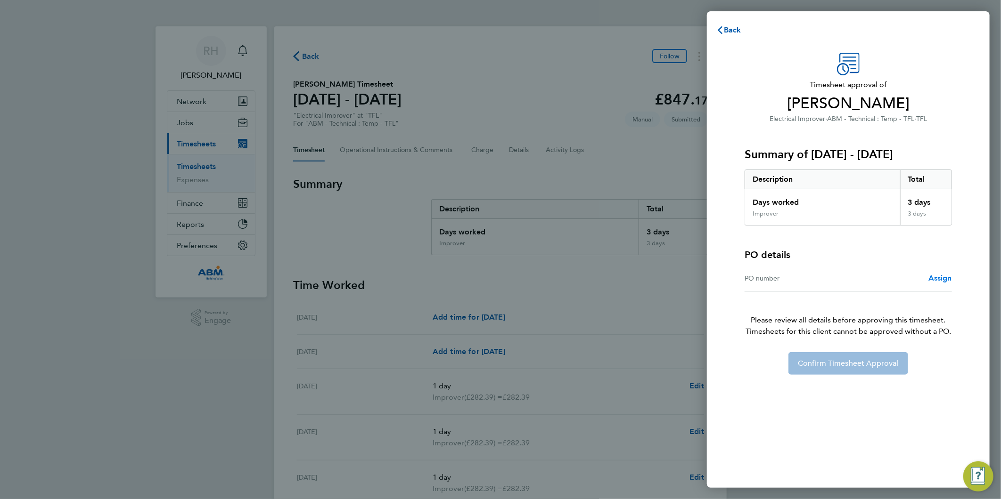
click at [944, 278] on span "Assign" at bounding box center [940, 278] width 24 height 9
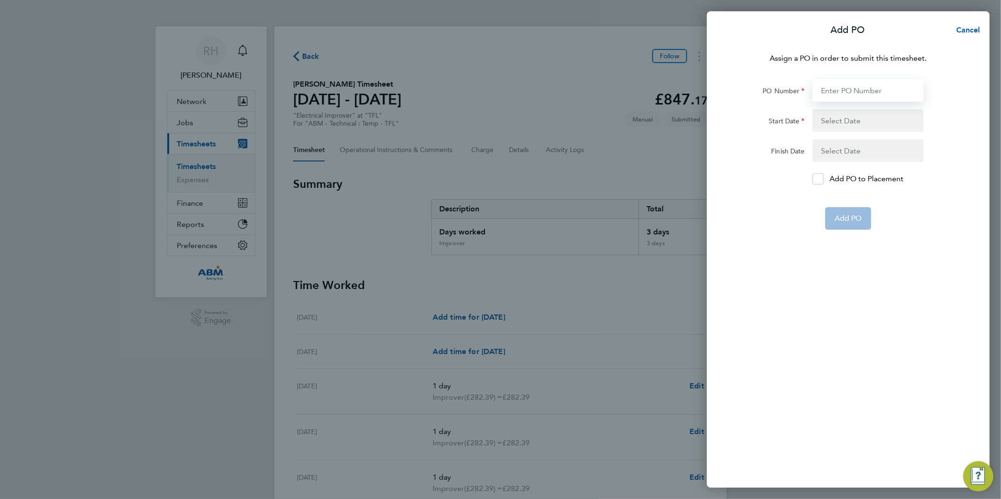
click at [840, 85] on input "PO Number" at bounding box center [867, 90] width 111 height 23
paste input "643694"
click at [865, 93] on input "643694/" at bounding box center [867, 90] width 111 height 23
paste input "643695"
type input "643694/643695"
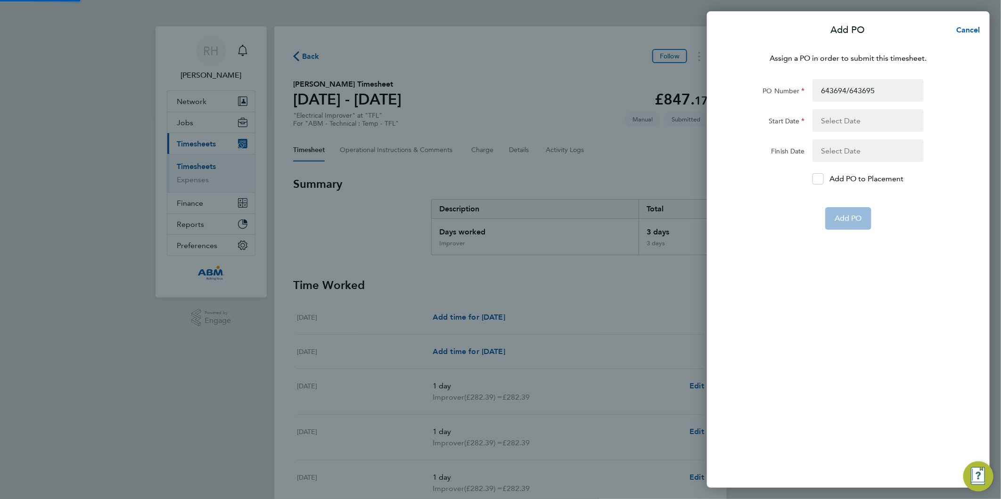
click at [860, 118] on button "button" at bounding box center [867, 120] width 111 height 23
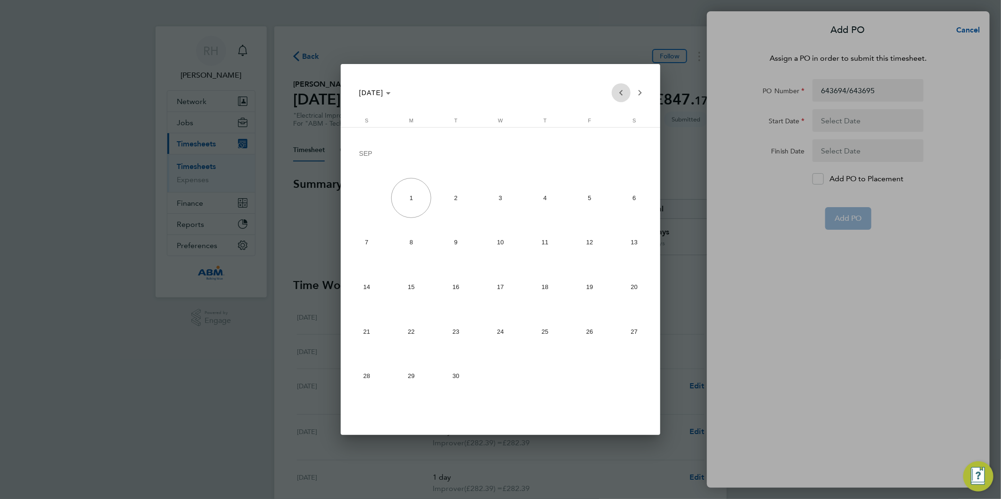
click at [620, 97] on span "Previous month" at bounding box center [621, 92] width 19 height 19
click at [630, 281] on span "23" at bounding box center [634, 289] width 40 height 40
type input "[DATE]"
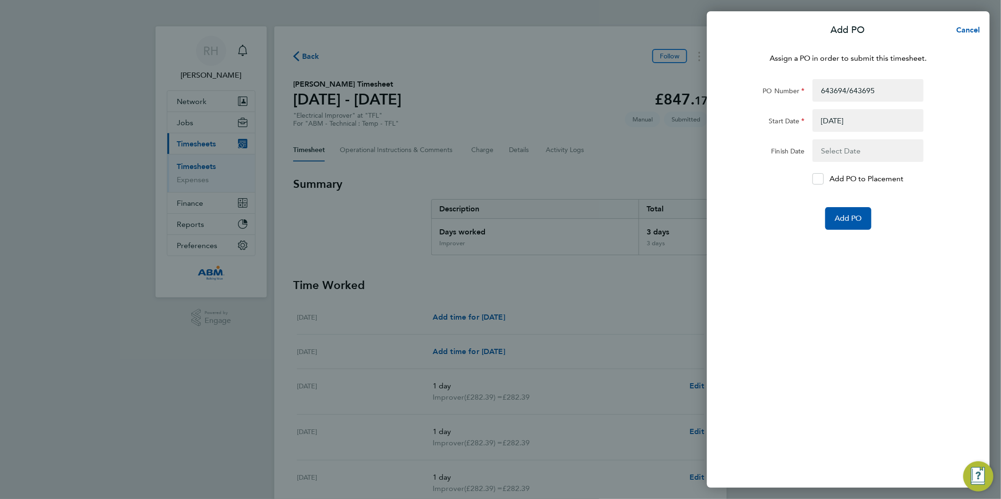
click at [823, 151] on button "button" at bounding box center [867, 150] width 111 height 23
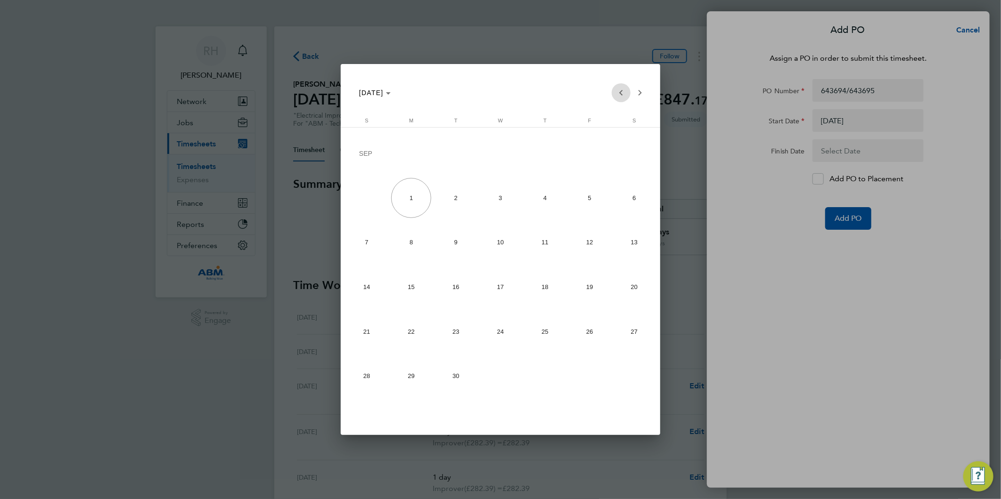
click at [620, 95] on span "Previous month" at bounding box center [621, 92] width 19 height 19
click at [586, 332] on span "29" at bounding box center [590, 334] width 40 height 40
type input "[DATE]"
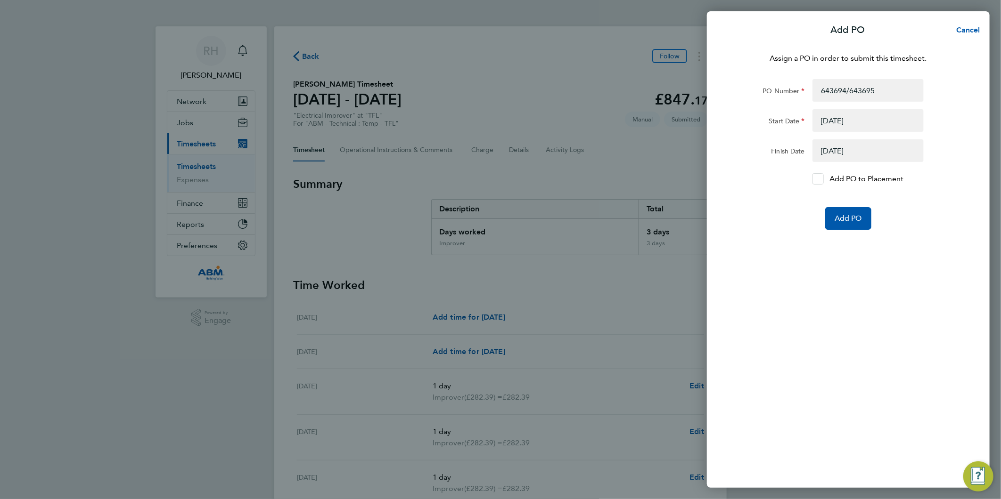
click at [818, 181] on icon at bounding box center [817, 179] width 7 height 6
click at [821, 179] on input "Add PO to Placement" at bounding box center [821, 179] width 0 height 0
click at [846, 219] on span "Add PO" at bounding box center [847, 218] width 27 height 9
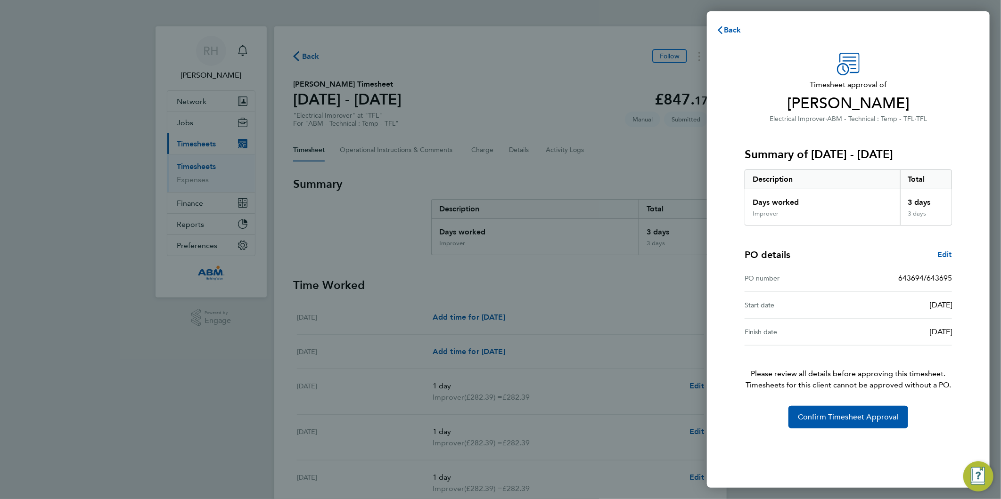
click at [815, 404] on div "Timesheet approval of Max Stuart Electrical Improver · ABM - Technical : Temp -…" at bounding box center [848, 241] width 230 height 376
click at [819, 417] on span "Confirm Timesheet Approval" at bounding box center [848, 417] width 101 height 9
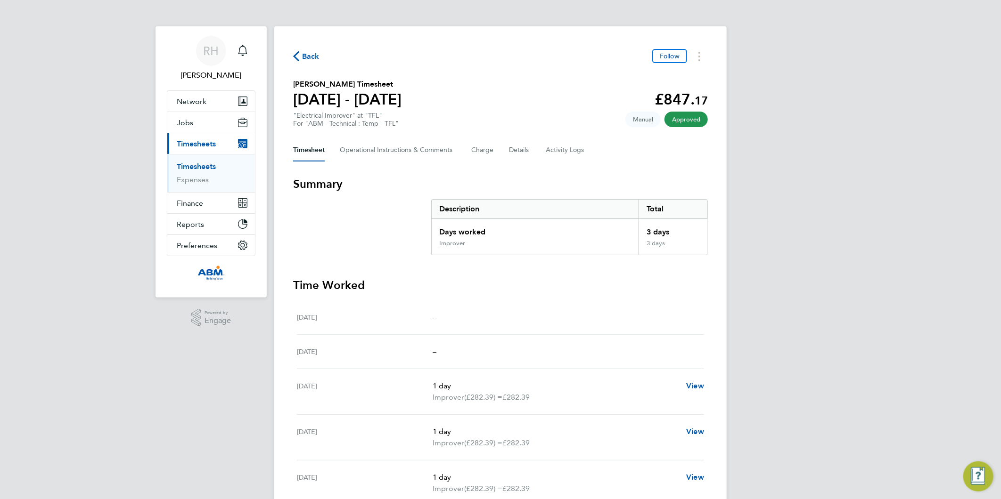
click at [307, 53] on span "Back" at bounding box center [310, 56] width 17 height 11
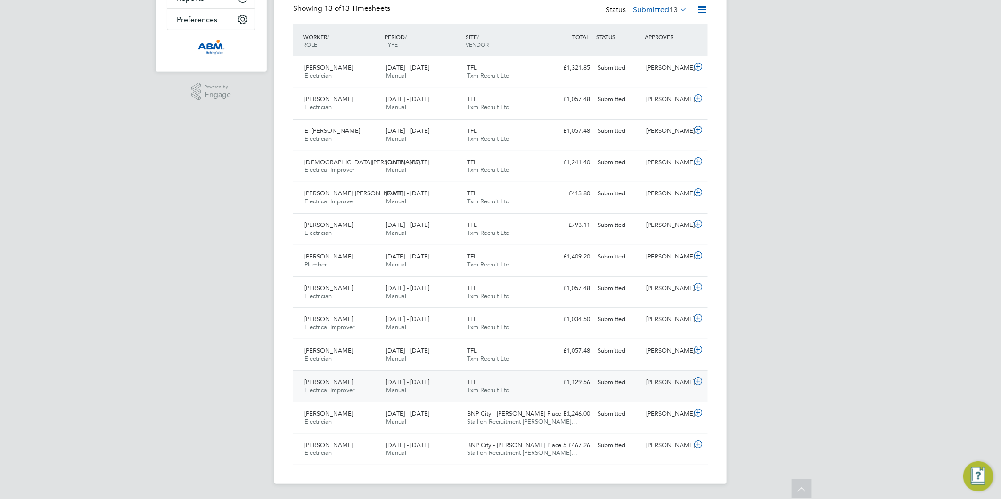
drag, startPoint x: 696, startPoint y: 383, endPoint x: 692, endPoint y: 382, distance: 4.8
click at [696, 383] on icon at bounding box center [698, 382] width 12 height 8
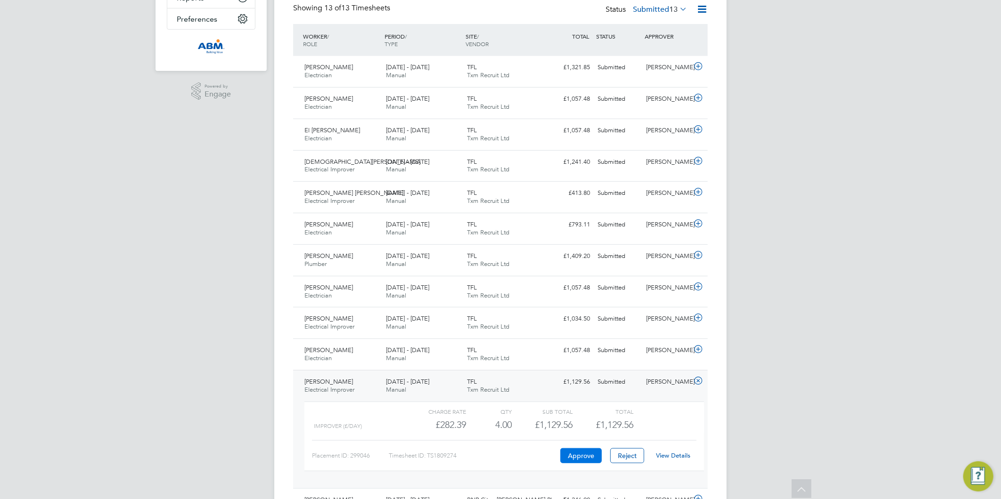
click at [589, 456] on button "Approve" at bounding box center [580, 456] width 41 height 15
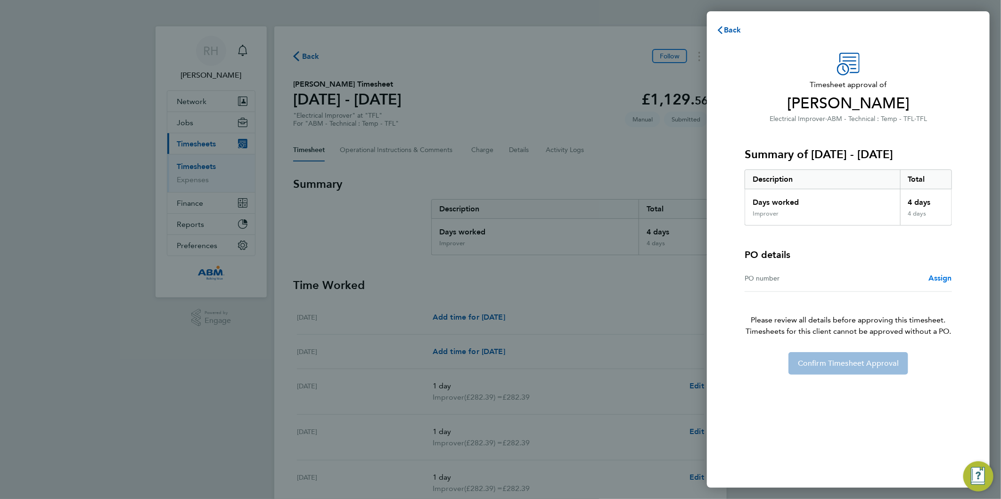
click at [938, 275] on span "Assign" at bounding box center [940, 278] width 24 height 9
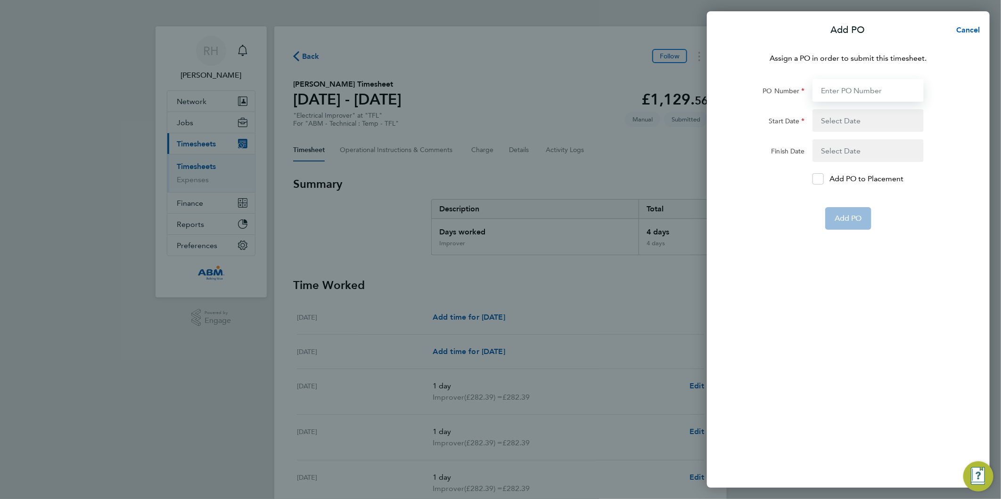
drag, startPoint x: 835, startPoint y: 90, endPoint x: 821, endPoint y: 96, distance: 15.2
click at [835, 90] on input "PO Number" at bounding box center [867, 90] width 111 height 23
paste input "643696"
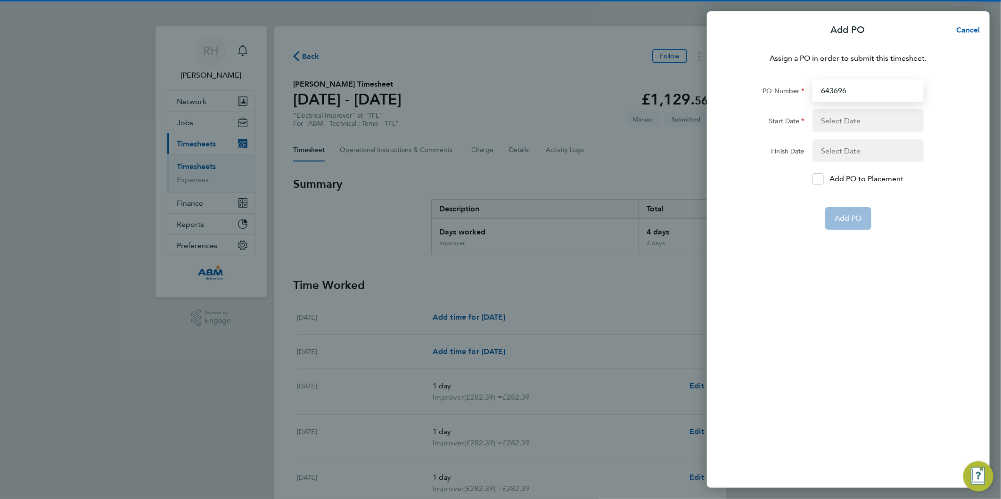
type input "643696"
click at [874, 119] on button "button" at bounding box center [867, 120] width 111 height 23
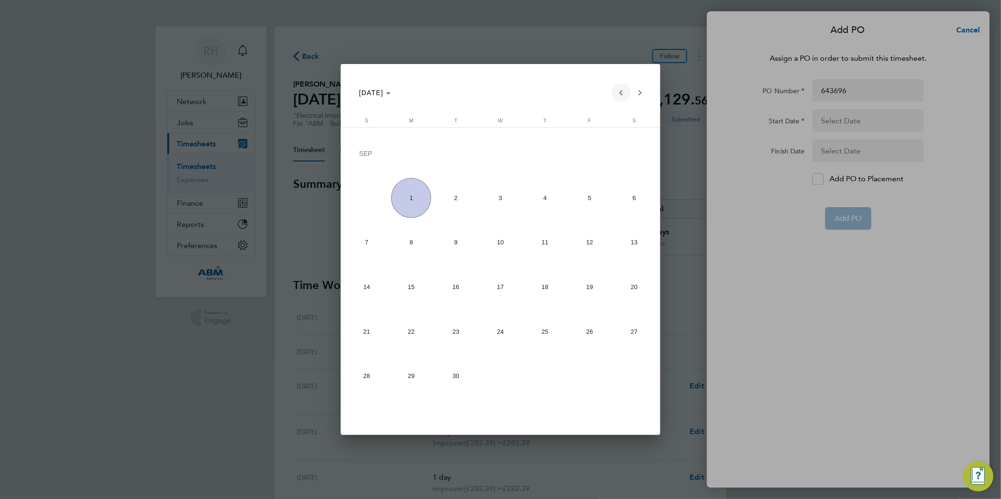
click at [620, 93] on span "Previous month" at bounding box center [621, 92] width 19 height 19
click at [625, 294] on span "23" at bounding box center [634, 289] width 40 height 40
type input "23 Aug 25"
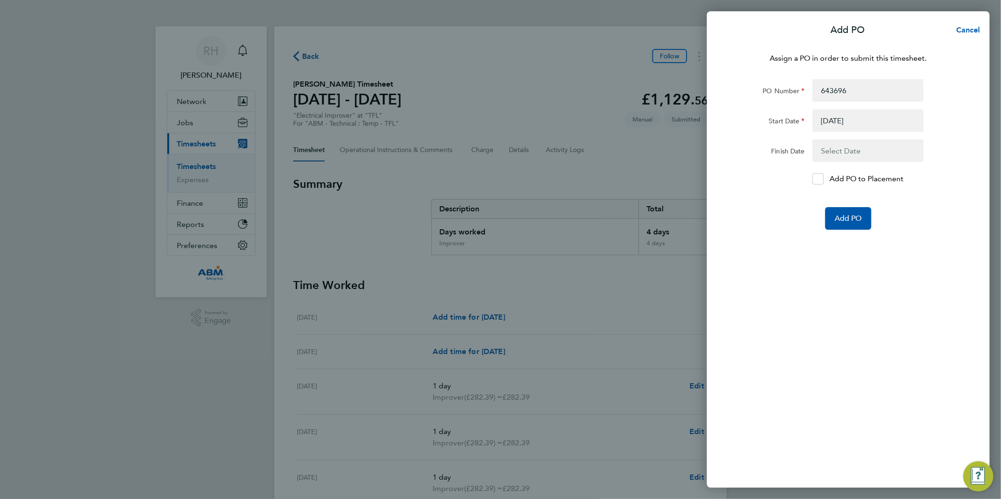
click at [857, 149] on button "button" at bounding box center [867, 150] width 111 height 23
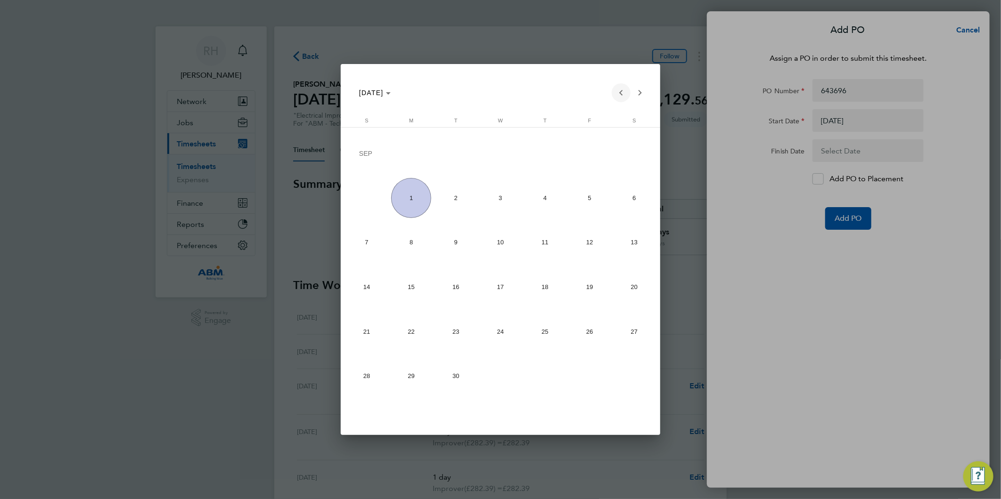
click at [617, 90] on span "Previous month" at bounding box center [621, 92] width 19 height 19
click at [596, 336] on span "29" at bounding box center [590, 334] width 40 height 40
type input "29 Aug 25"
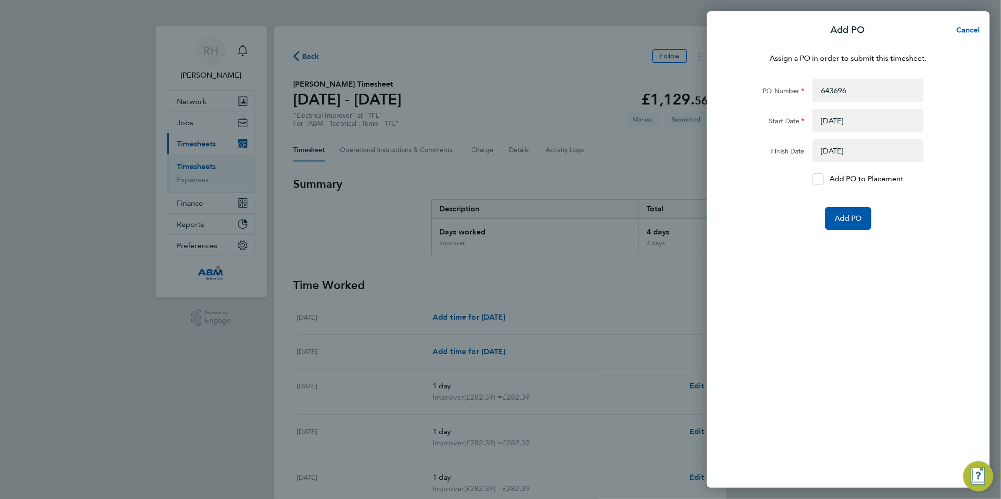
click at [820, 179] on icon at bounding box center [817, 179] width 7 height 6
click at [821, 179] on input "Add PO to Placement" at bounding box center [821, 179] width 0 height 0
click at [851, 219] on span "Add PO" at bounding box center [847, 218] width 27 height 9
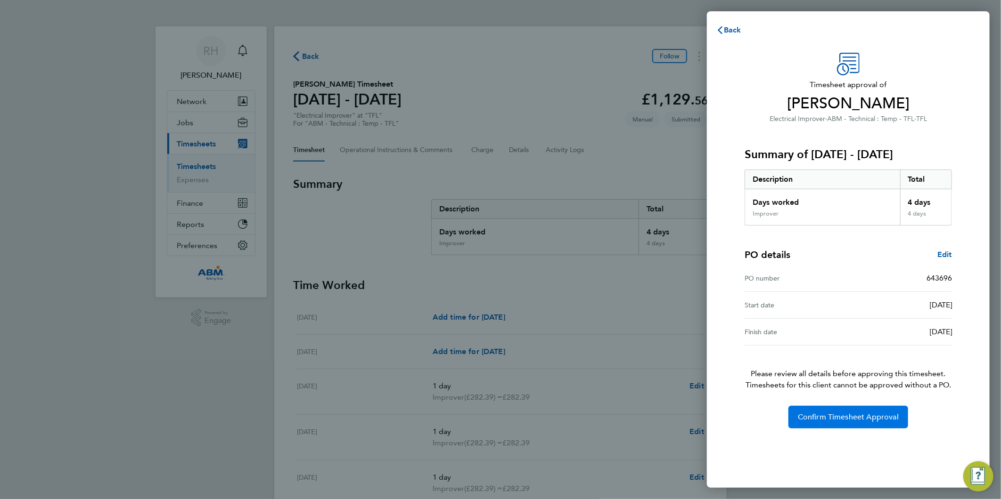
click at [857, 412] on button "Confirm Timesheet Approval" at bounding box center [848, 417] width 120 height 23
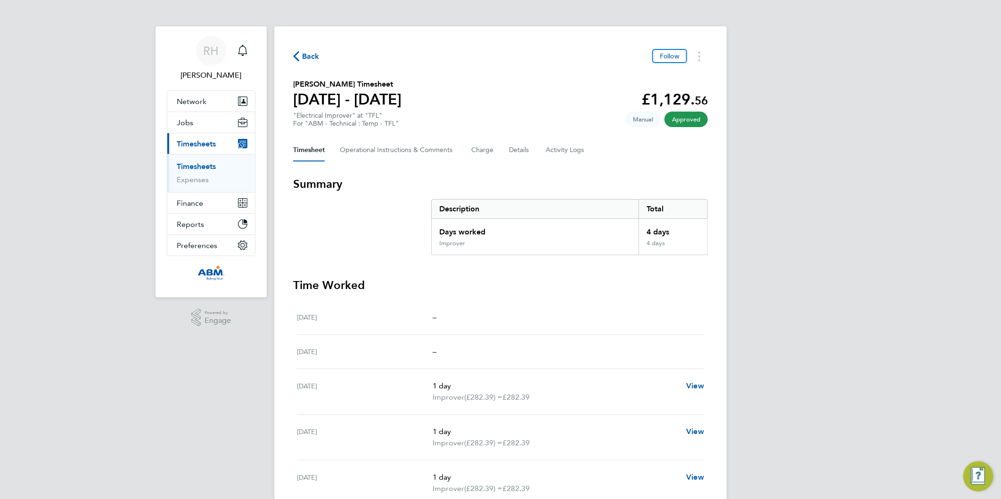
click at [316, 54] on span "Back" at bounding box center [310, 56] width 17 height 11
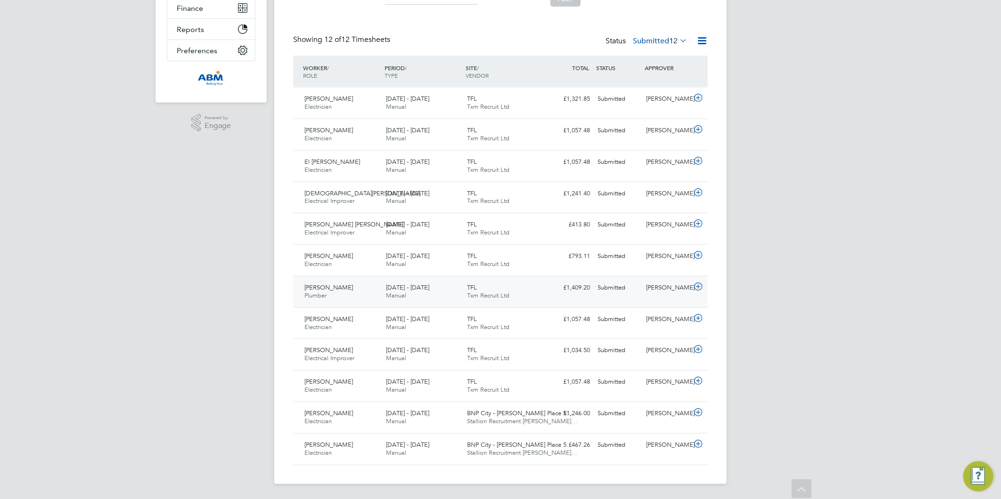
click at [699, 286] on icon at bounding box center [698, 287] width 12 height 8
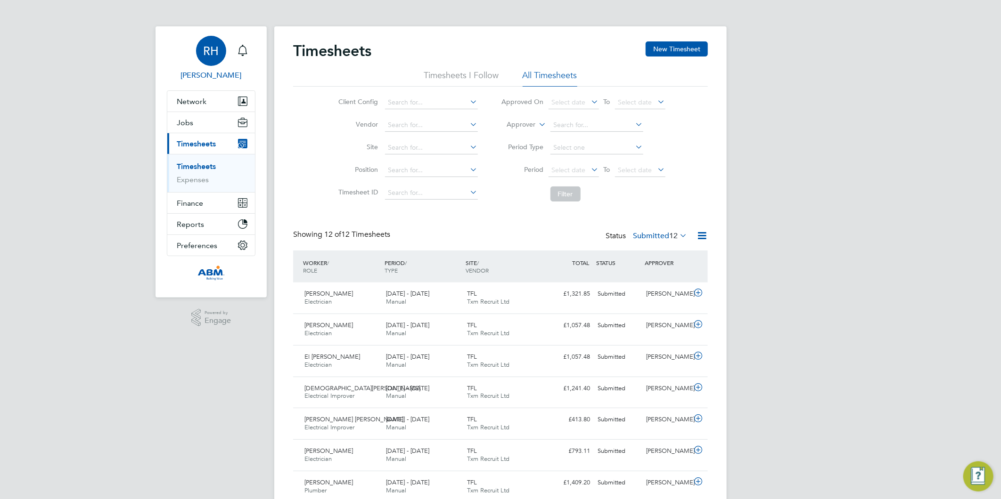
click at [207, 55] on span "RH" at bounding box center [212, 51] width 16 height 12
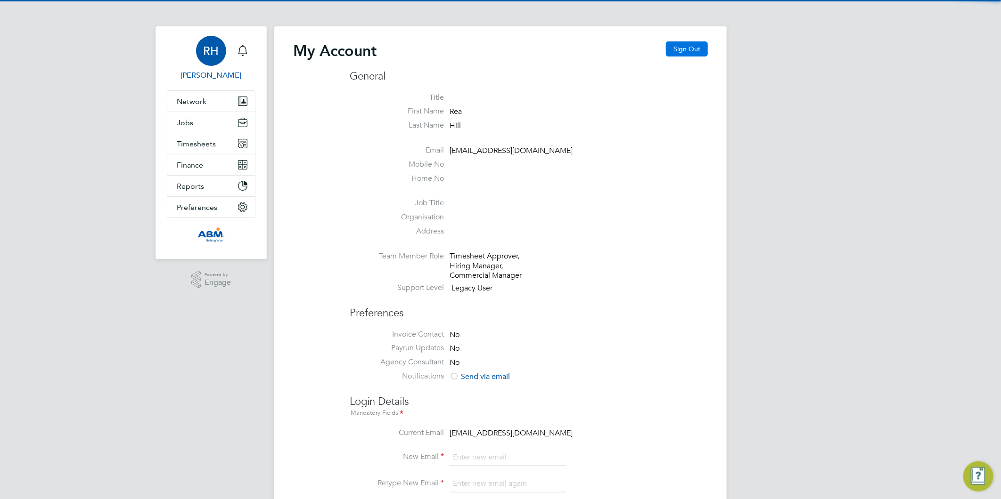
click at [682, 46] on button "Sign Out" at bounding box center [687, 48] width 42 height 15
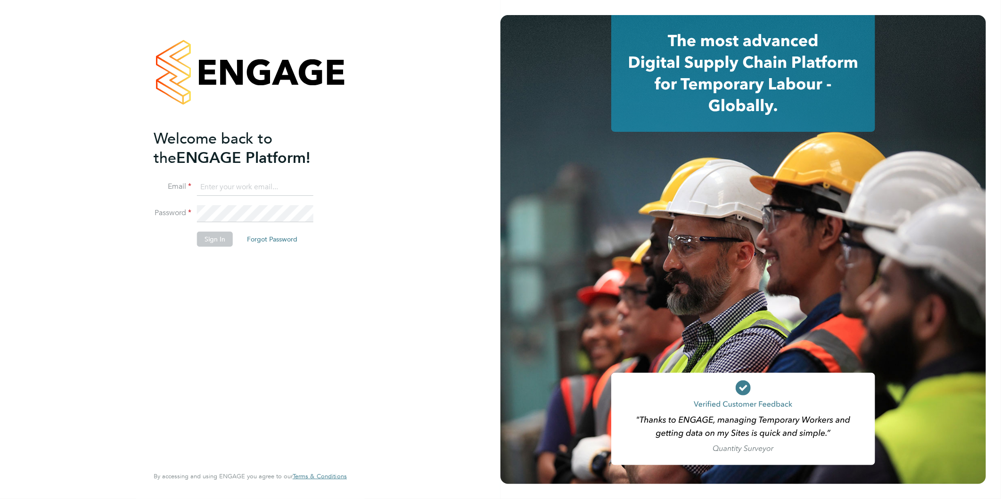
click at [228, 185] on input at bounding box center [255, 187] width 116 height 17
type input "[EMAIL_ADDRESS][DOMAIN_NAME]"
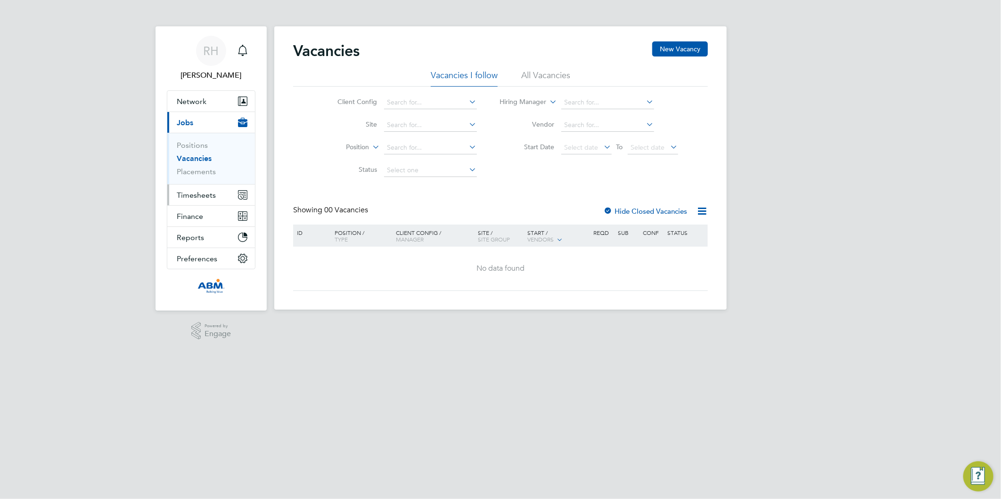
click at [197, 194] on span "Timesheets" at bounding box center [196, 195] width 39 height 9
click at [200, 200] on button "Timesheets" at bounding box center [211, 195] width 88 height 21
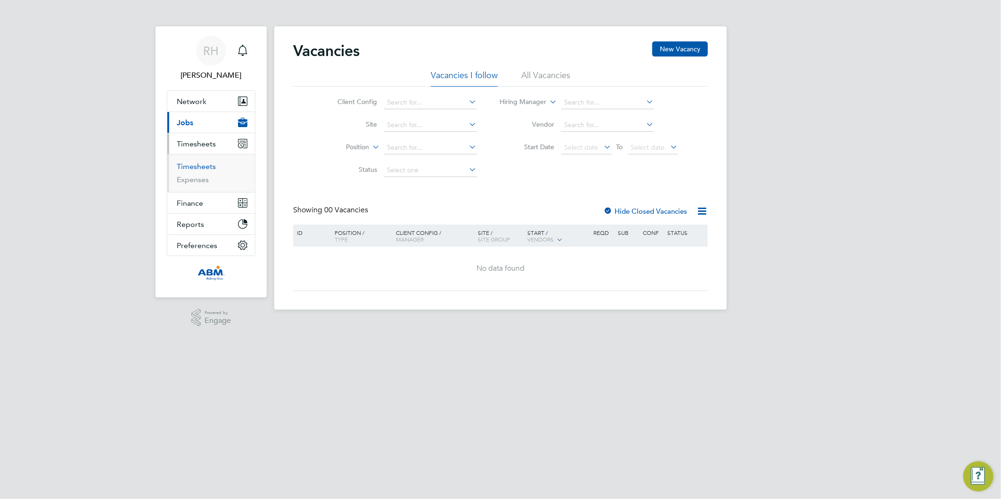
click at [189, 166] on link "Timesheets" at bounding box center [196, 166] width 39 height 9
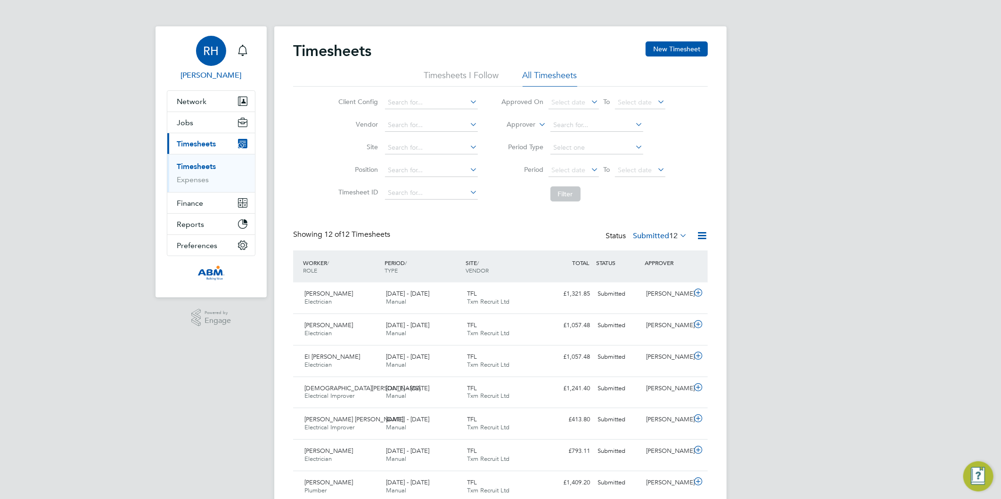
click at [217, 56] on span "RH" at bounding box center [212, 51] width 16 height 12
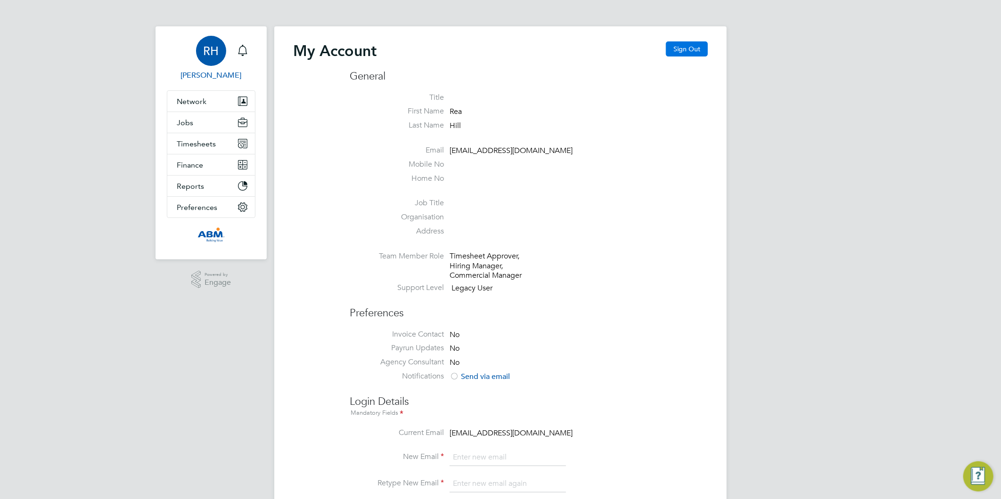
click at [689, 52] on button "Sign Out" at bounding box center [687, 48] width 42 height 15
